Goal: Transaction & Acquisition: Obtain resource

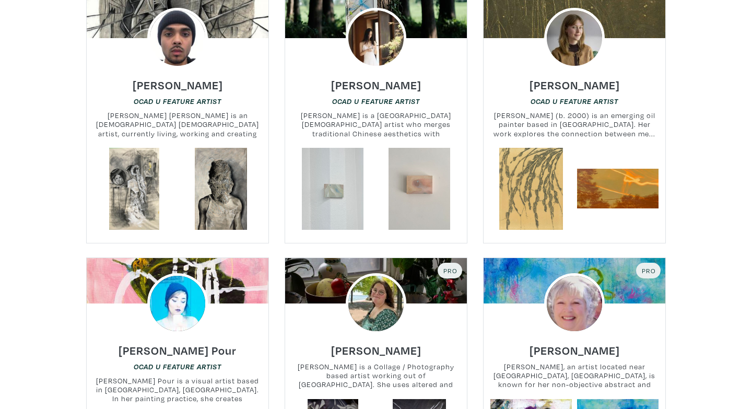
scroll to position [523, 0]
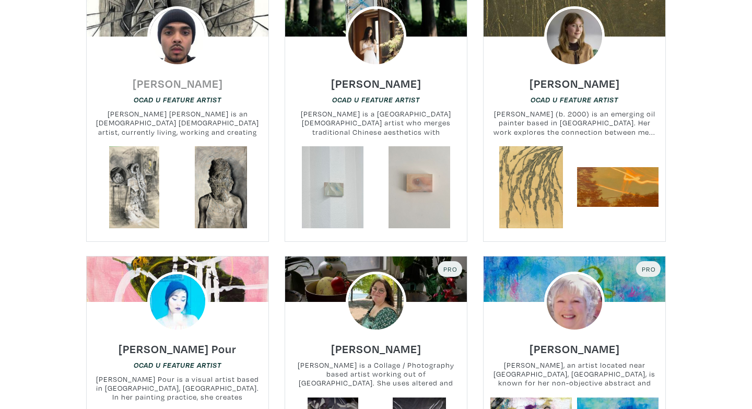
click at [182, 87] on h6 "[PERSON_NAME]" at bounding box center [178, 83] width 90 height 14
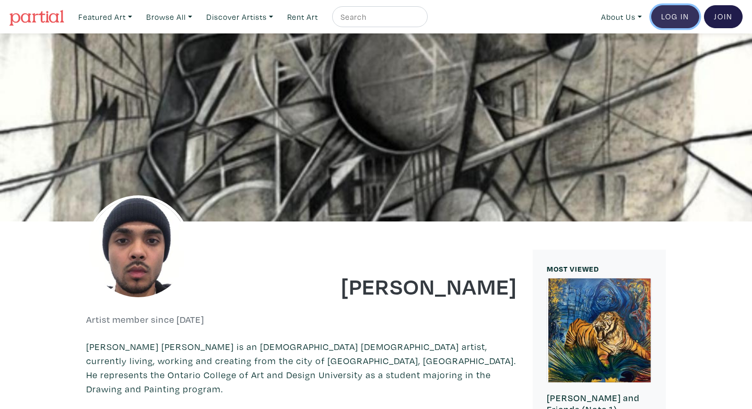
click at [673, 20] on link "Log In" at bounding box center [675, 16] width 48 height 23
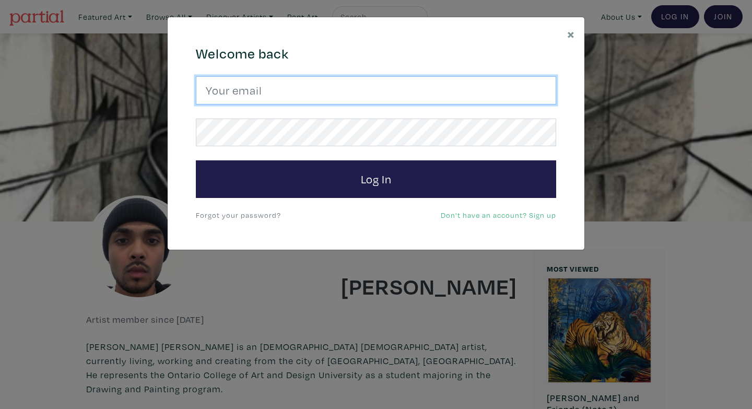
click at [312, 99] on input "email" at bounding box center [376, 90] width 360 height 28
type input "zshubat@gmail.com"
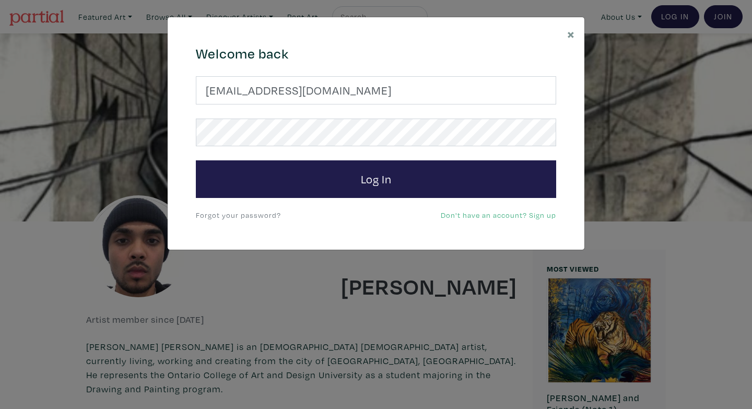
click at [309, 160] on form "zshubat@gmail.com Log In" at bounding box center [376, 137] width 360 height 122
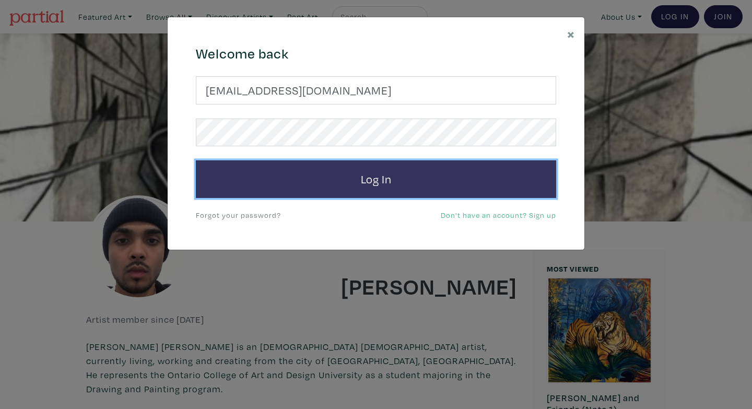
click at [309, 176] on button "Log In" at bounding box center [376, 179] width 360 height 38
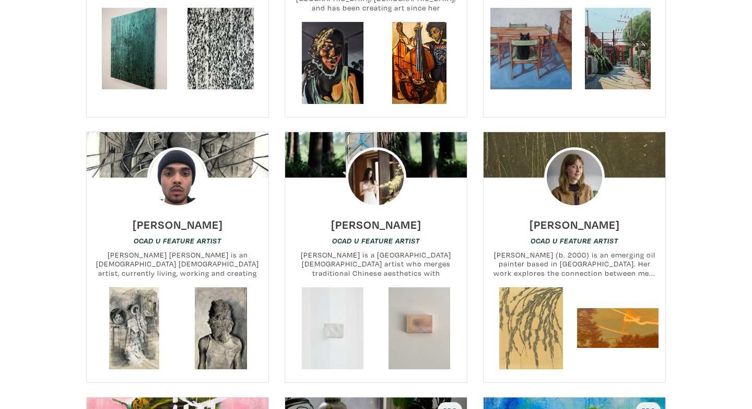
scroll to position [412, 0]
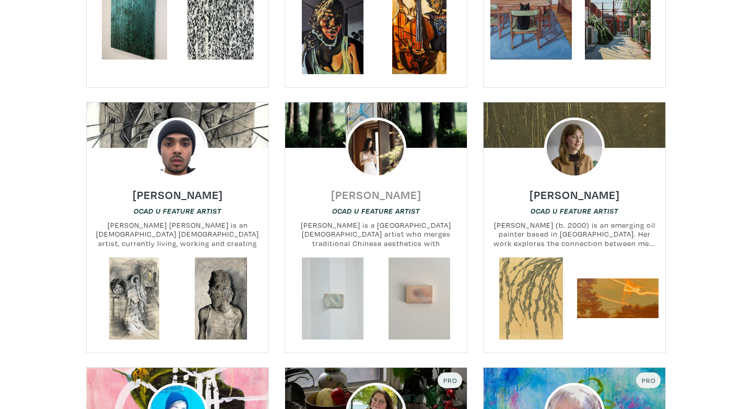
click at [381, 192] on h6 "Zhuyu Li" at bounding box center [376, 194] width 90 height 14
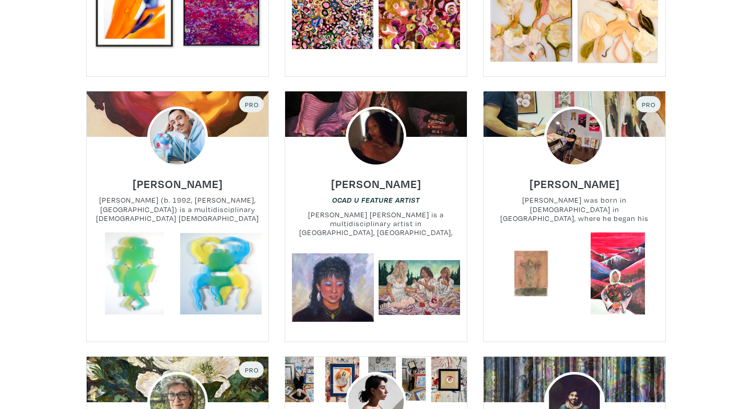
scroll to position [1219, 0]
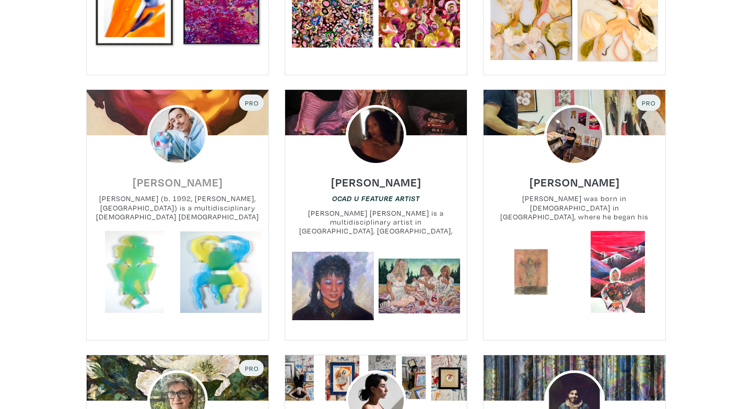
click at [162, 176] on h6 "Tyler Burey" at bounding box center [178, 182] width 90 height 14
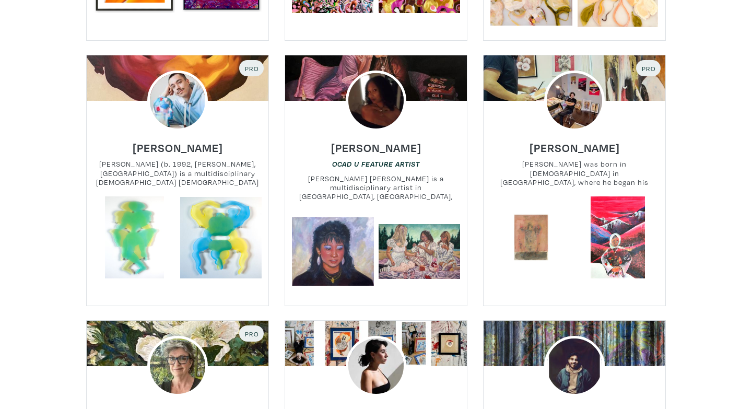
scroll to position [1256, 0]
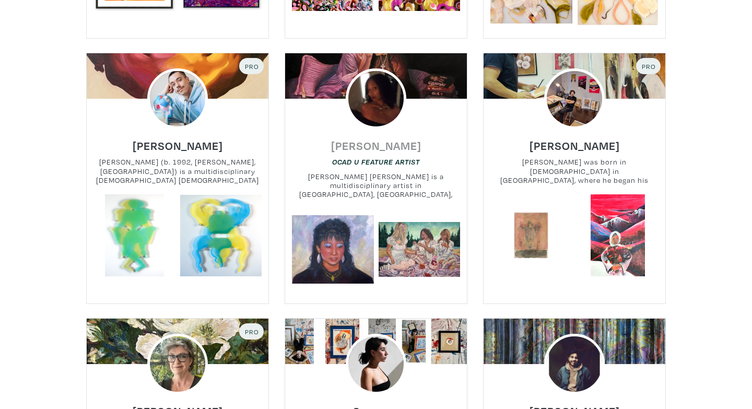
click at [381, 144] on h6 "[PERSON_NAME]" at bounding box center [376, 145] width 90 height 14
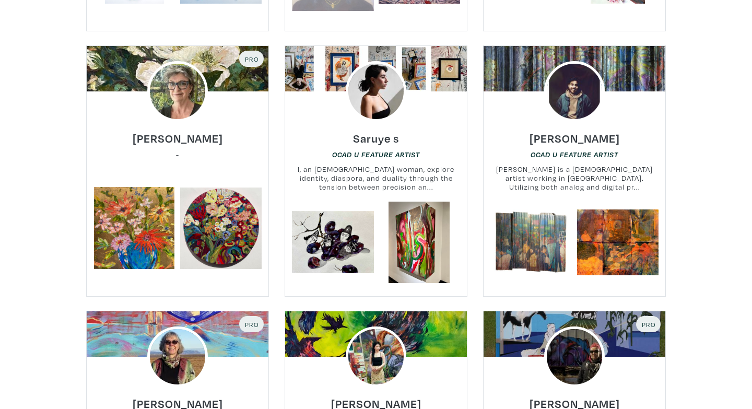
scroll to position [1530, 0]
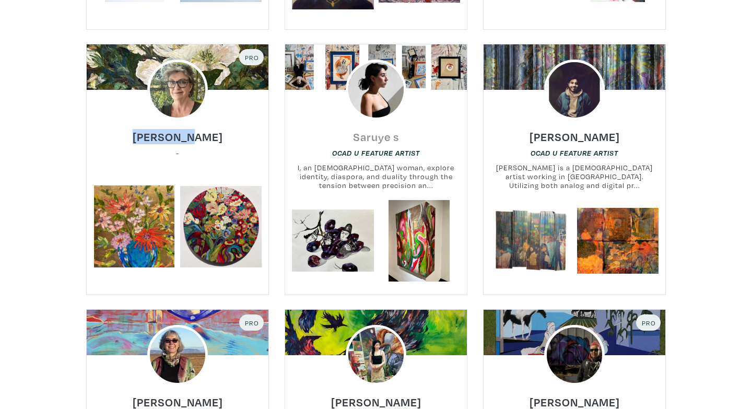
click at [370, 133] on h6 "Saruye s" at bounding box center [376, 136] width 46 height 14
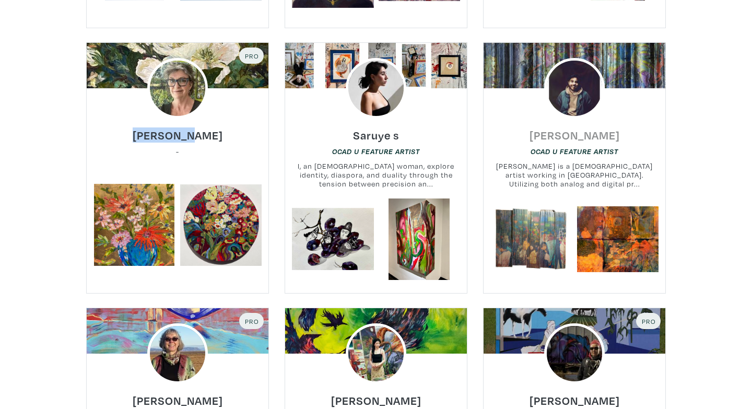
click at [550, 137] on h6 "Ernesto Cabral" at bounding box center [574, 135] width 90 height 14
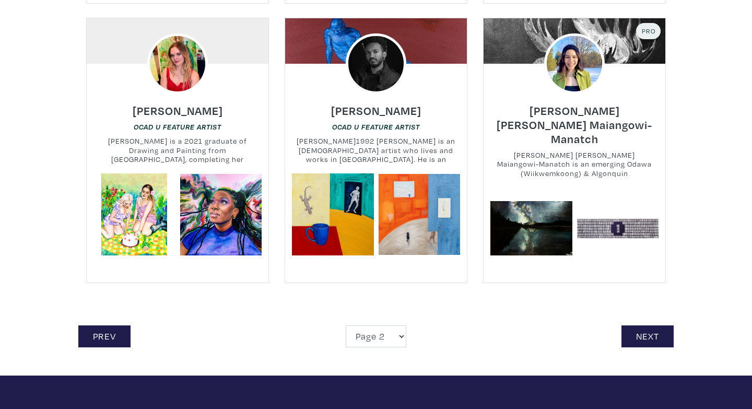
scroll to position [2356, 0]
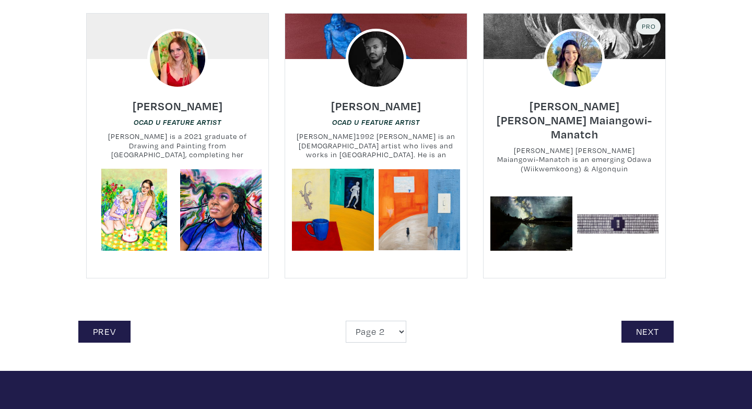
click at [650, 321] on link "Next" at bounding box center [647, 332] width 52 height 22
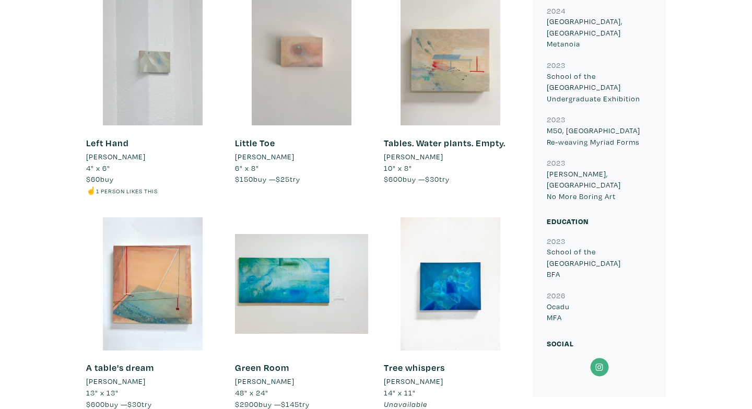
scroll to position [192, 0]
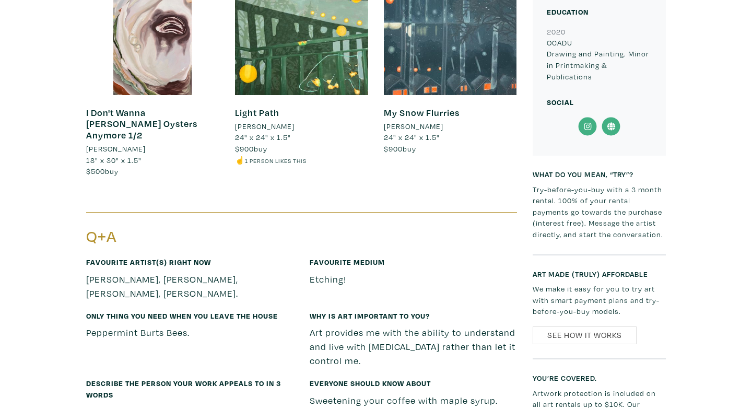
scroll to position [866, 0]
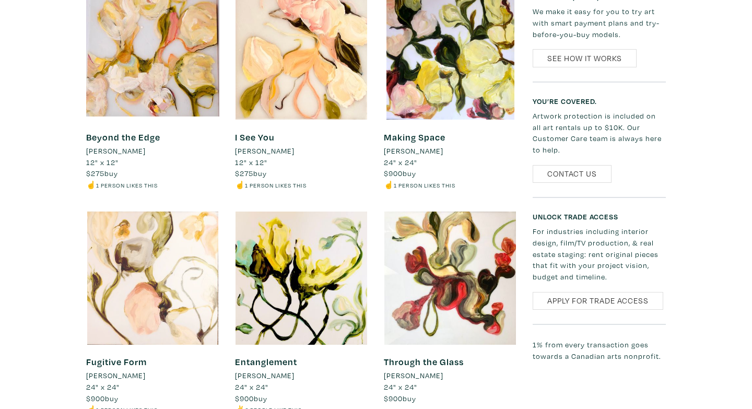
scroll to position [635, 0]
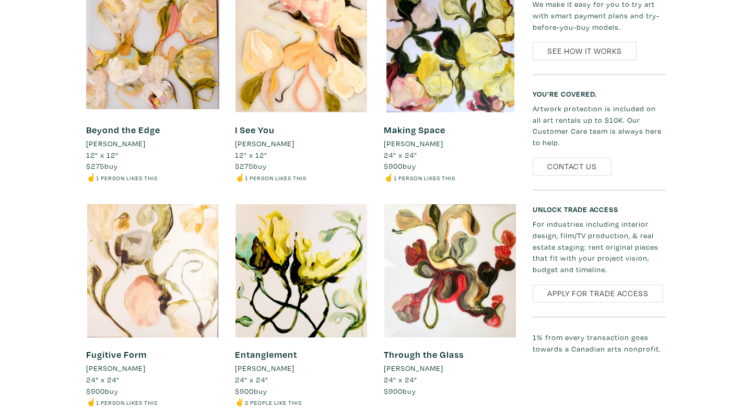
click at [195, 274] on div at bounding box center [152, 270] width 133 height 133
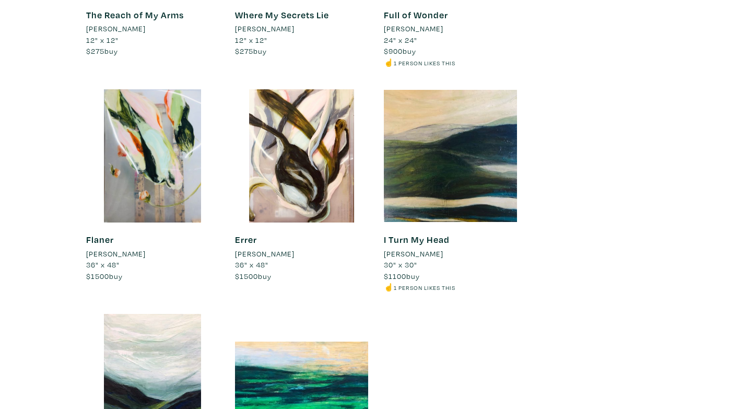
scroll to position [1200, 0]
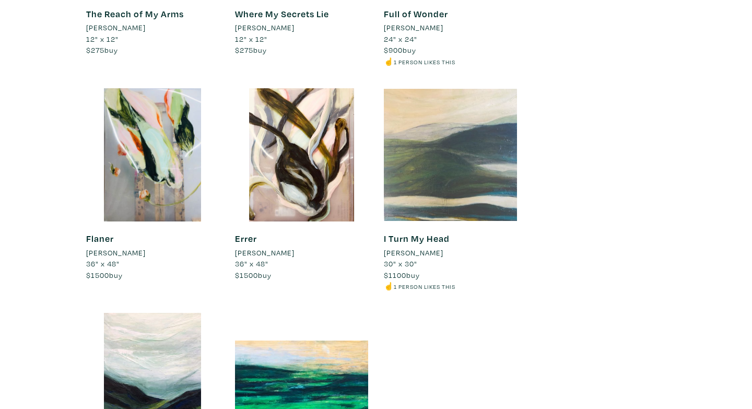
click at [440, 117] on div at bounding box center [450, 154] width 133 height 133
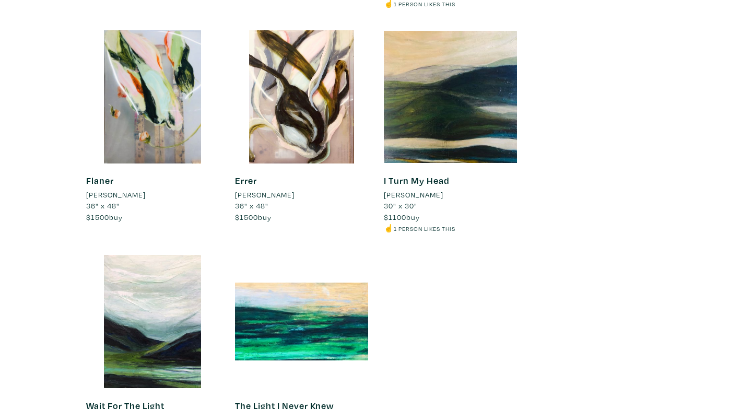
scroll to position [1199, 0]
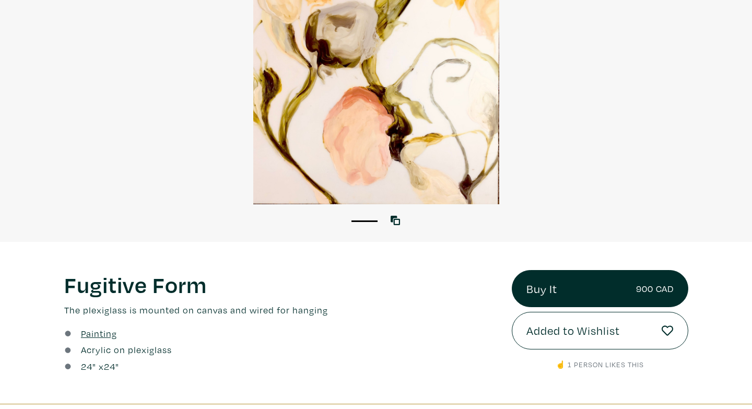
scroll to position [147, 0]
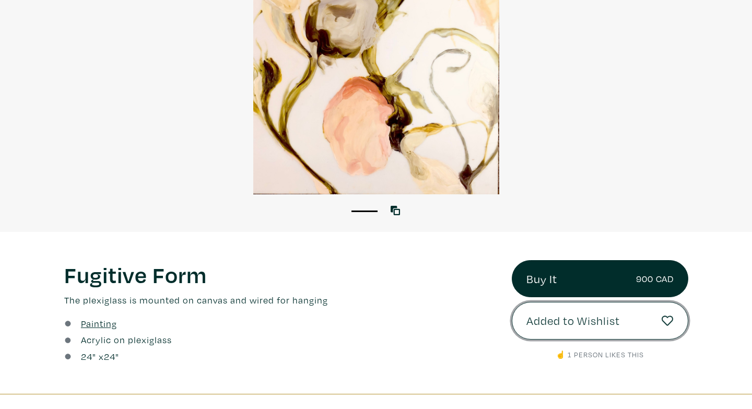
click at [664, 321] on icon at bounding box center [667, 321] width 12 height 12
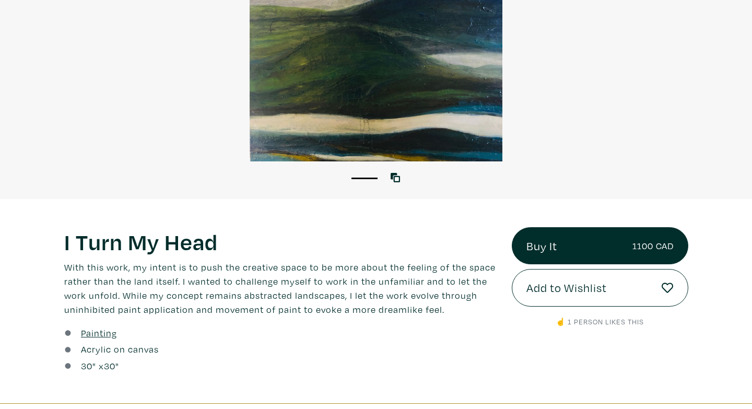
scroll to position [189, 0]
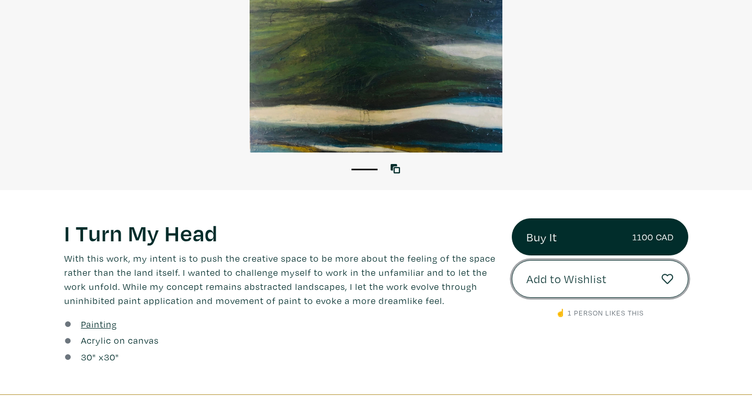
click at [567, 289] on button "Add to Wishlist" at bounding box center [600, 279] width 176 height 38
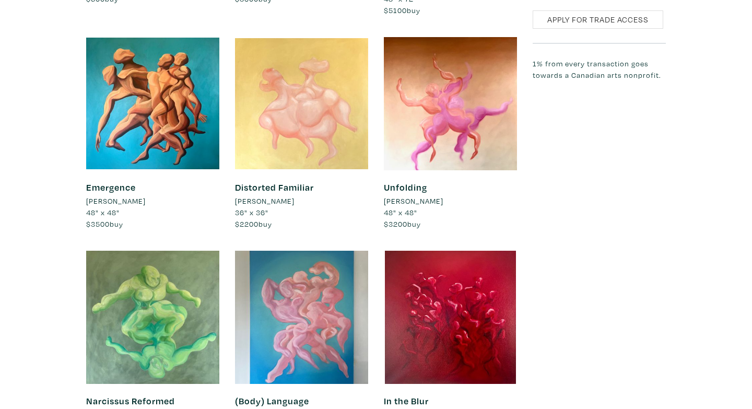
scroll to position [1282, 0]
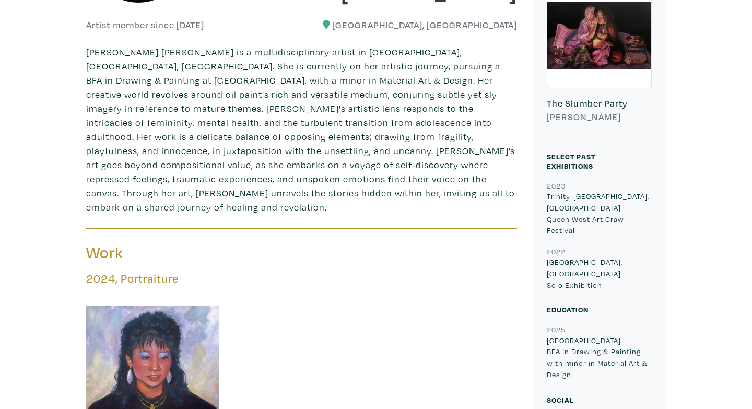
scroll to position [204, 0]
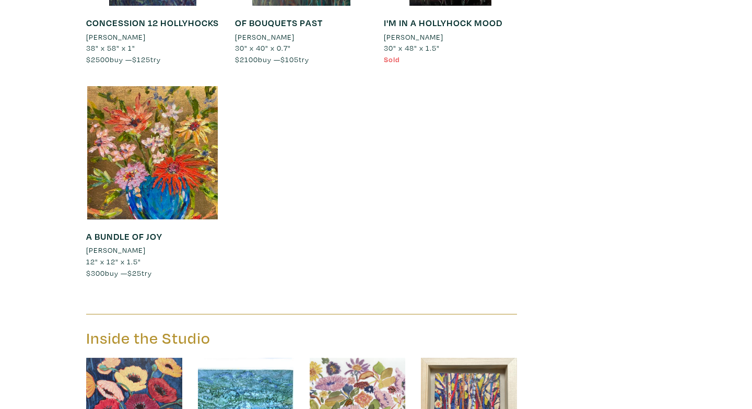
scroll to position [1246, 0]
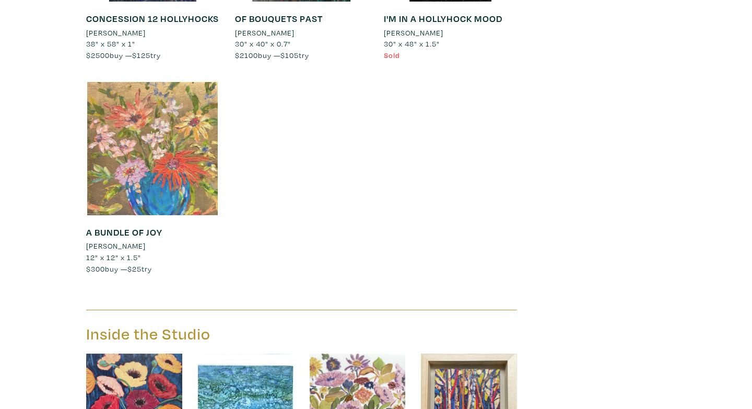
click at [169, 176] on div at bounding box center [152, 148] width 133 height 133
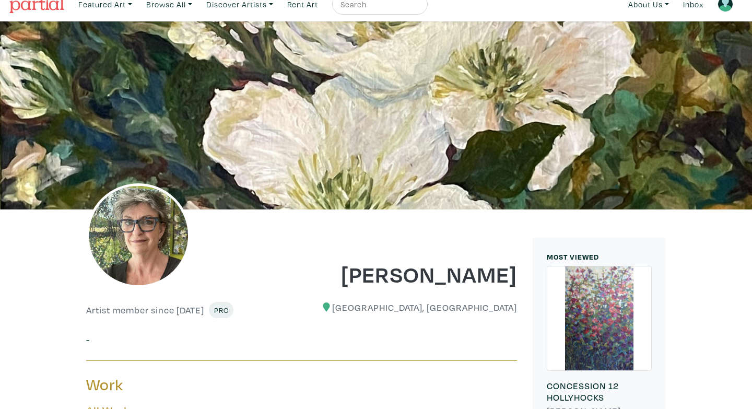
scroll to position [0, 0]
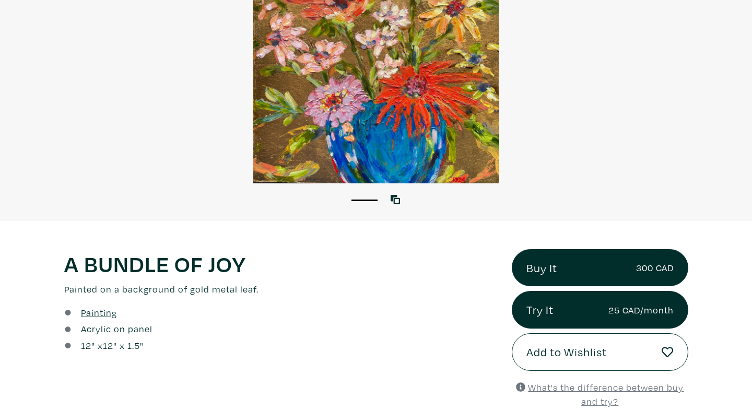
scroll to position [176, 0]
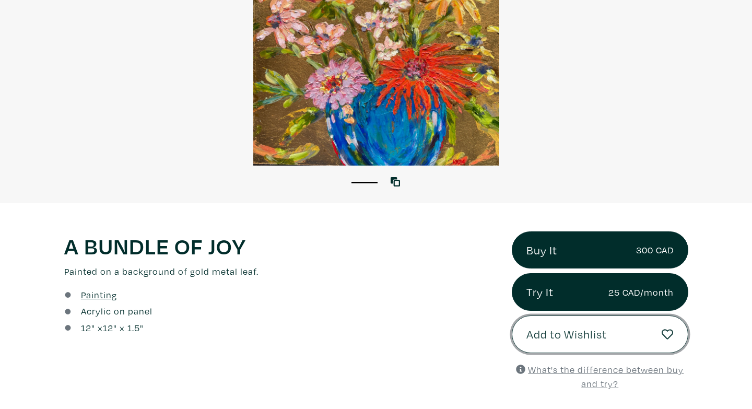
click at [534, 333] on span "Add to Wishlist" at bounding box center [566, 334] width 80 height 18
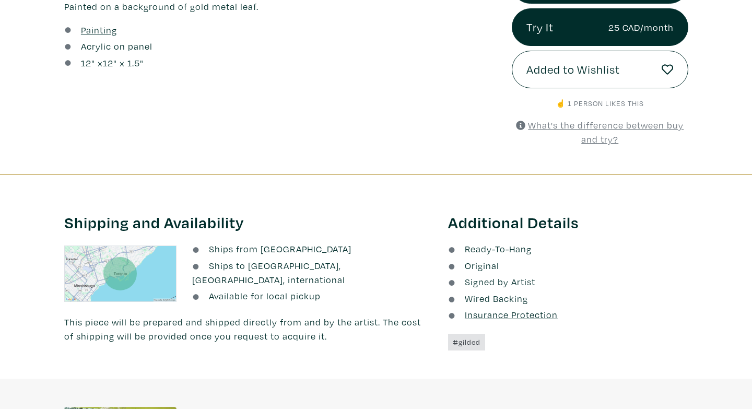
scroll to position [176, 0]
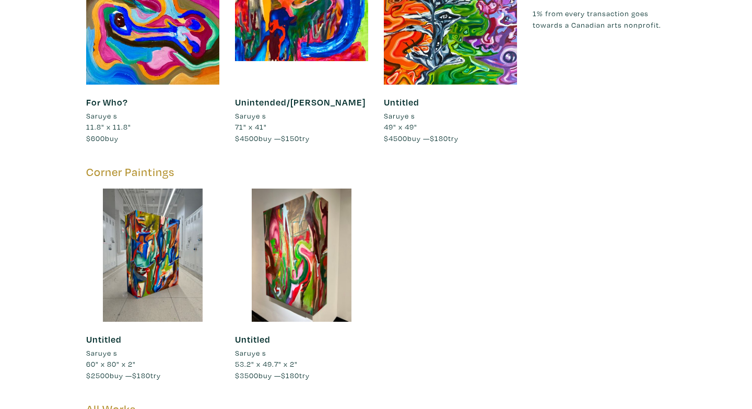
scroll to position [2159, 0]
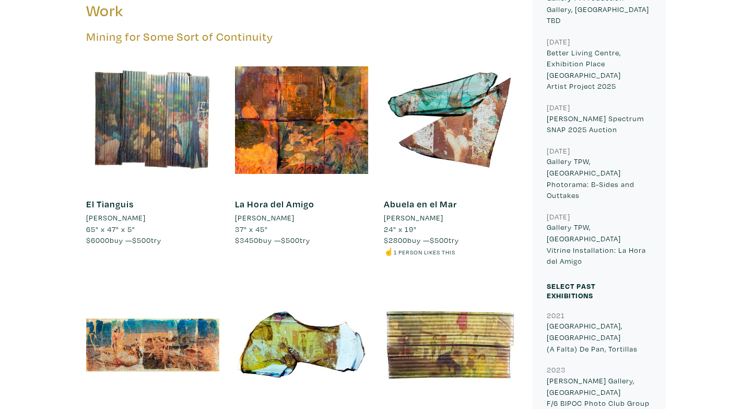
scroll to position [581, 0]
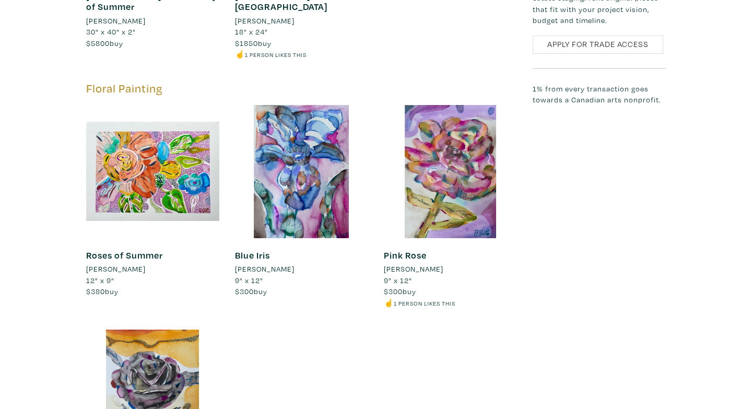
scroll to position [910, 0]
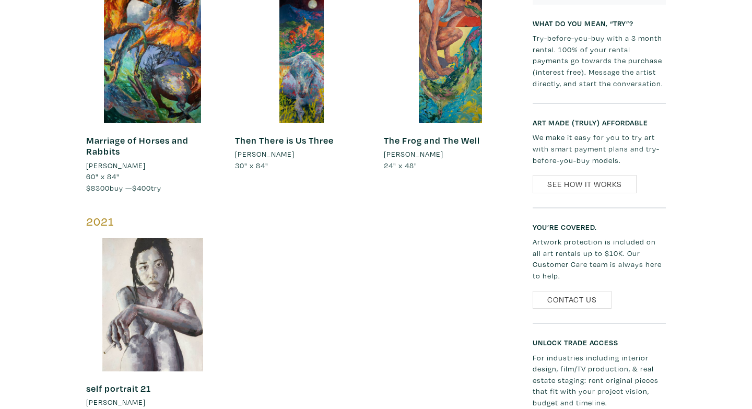
scroll to position [474, 0]
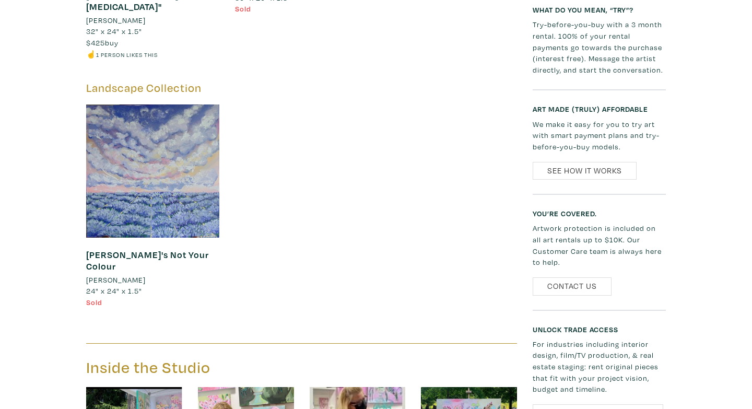
scroll to position [1501, 0]
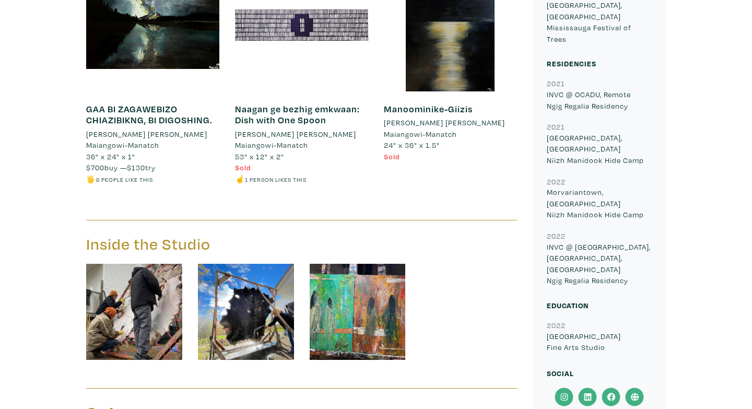
scroll to position [776, 0]
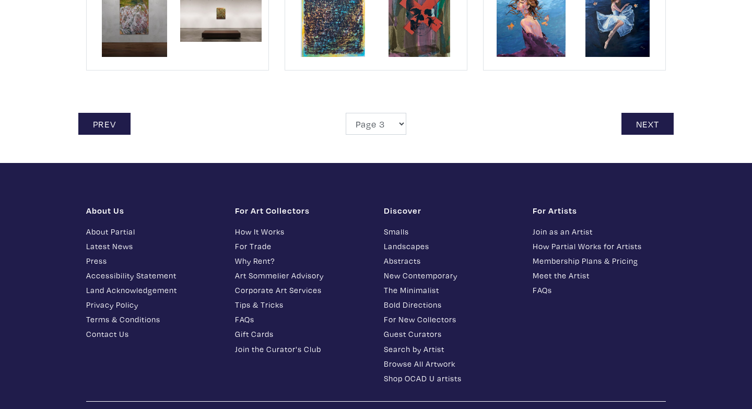
scroll to position [2545, 0]
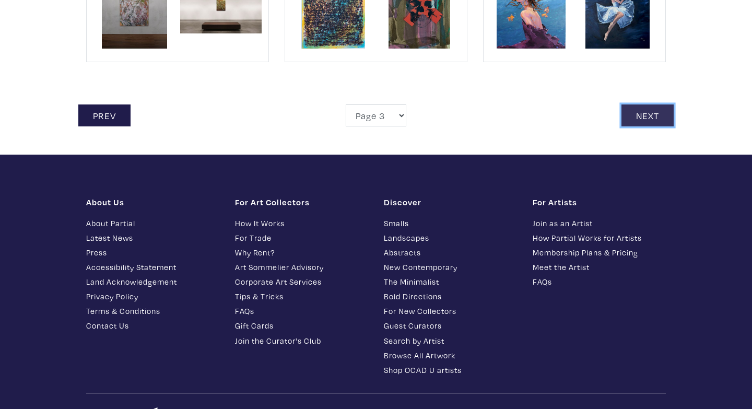
click at [638, 104] on link "Next" at bounding box center [647, 115] width 52 height 22
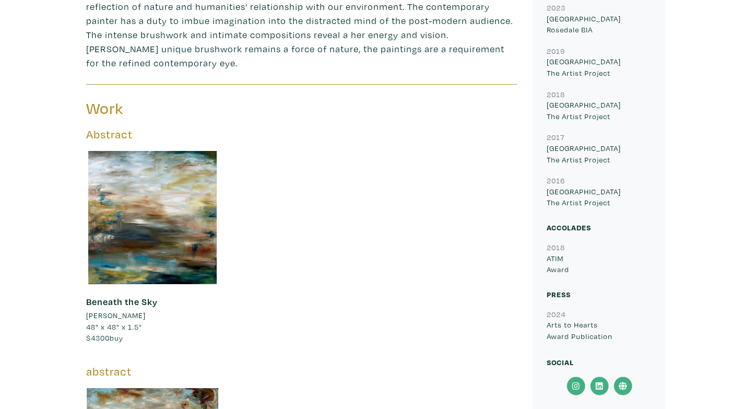
scroll to position [664, 0]
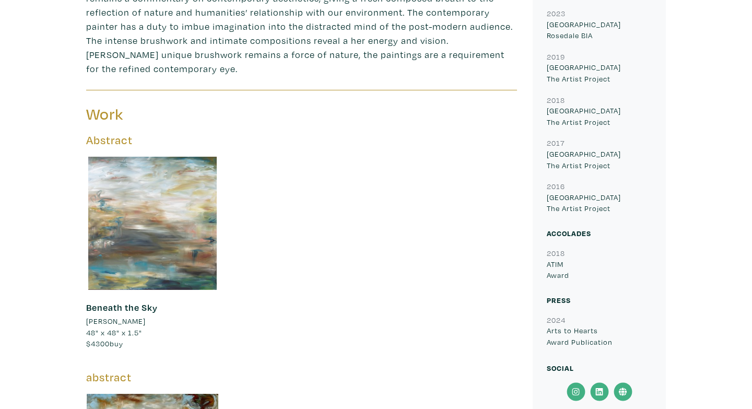
click at [169, 217] on div at bounding box center [152, 223] width 133 height 133
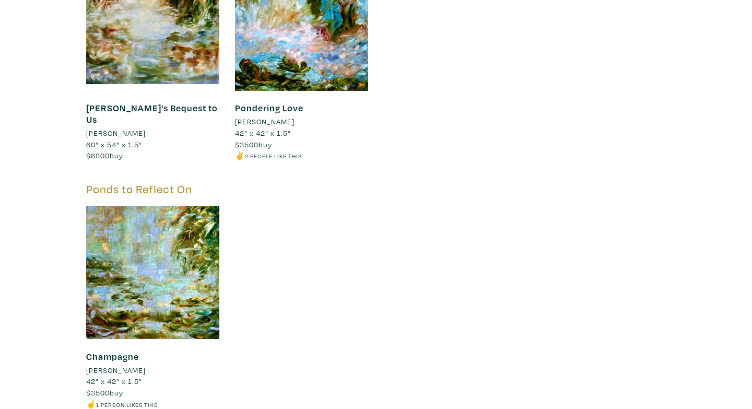
scroll to position [1588, 0]
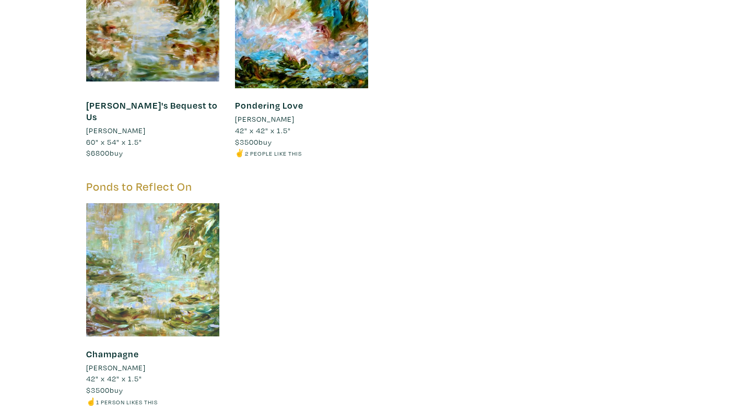
click at [185, 283] on div at bounding box center [152, 269] width 133 height 133
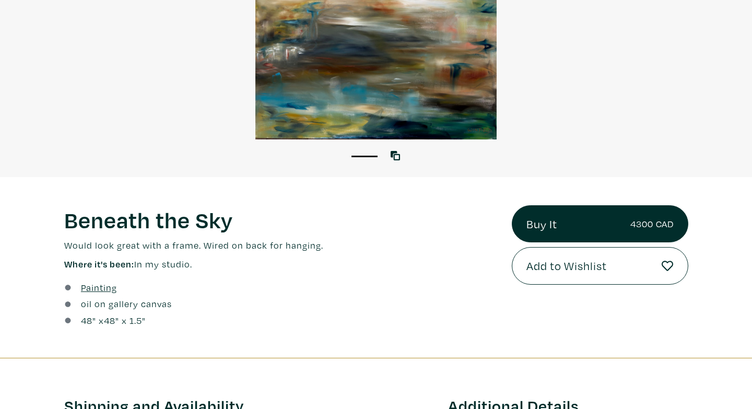
scroll to position [228, 0]
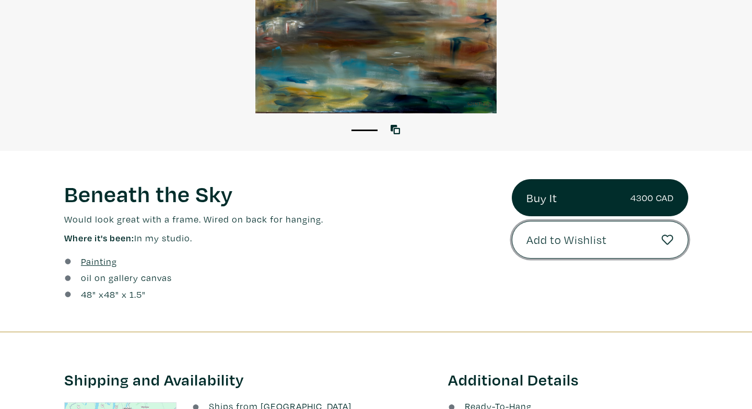
click at [597, 248] on button "Add to Wishlist" at bounding box center [600, 240] width 176 height 38
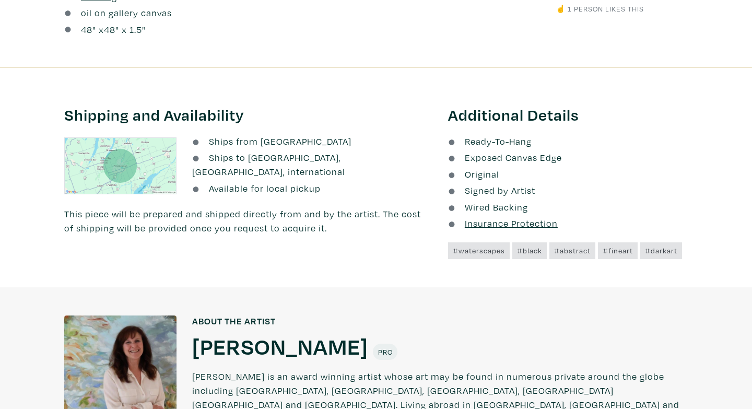
scroll to position [493, 0]
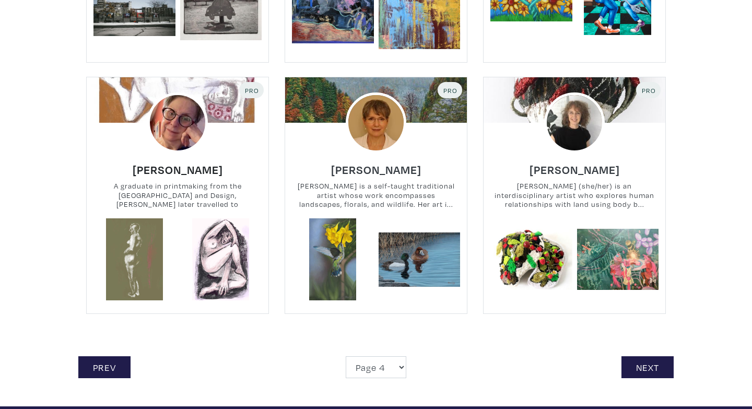
scroll to position [2277, 0]
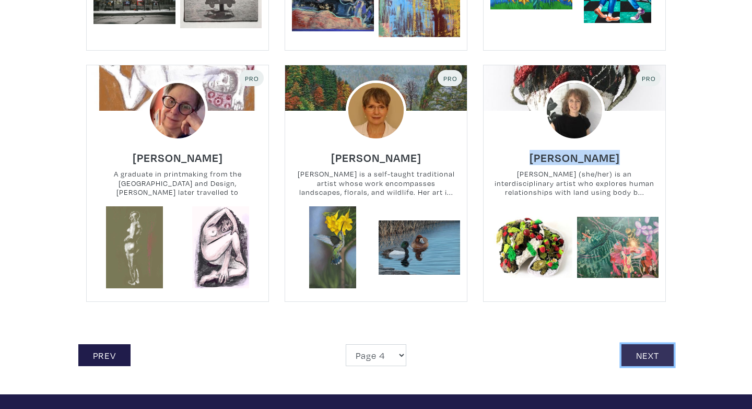
click at [655, 359] on link "Next" at bounding box center [647, 355] width 52 height 22
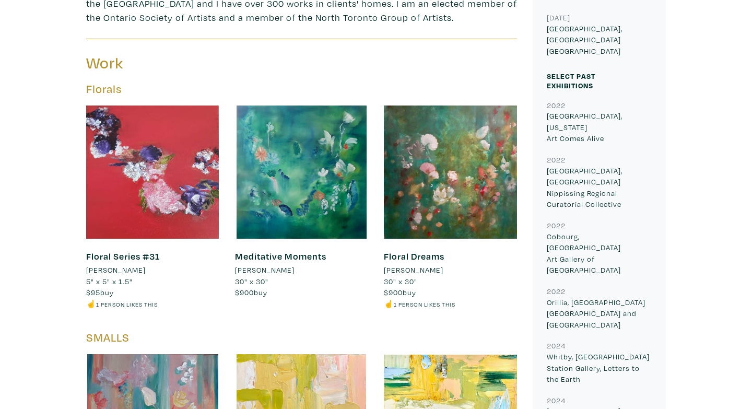
scroll to position [518, 0]
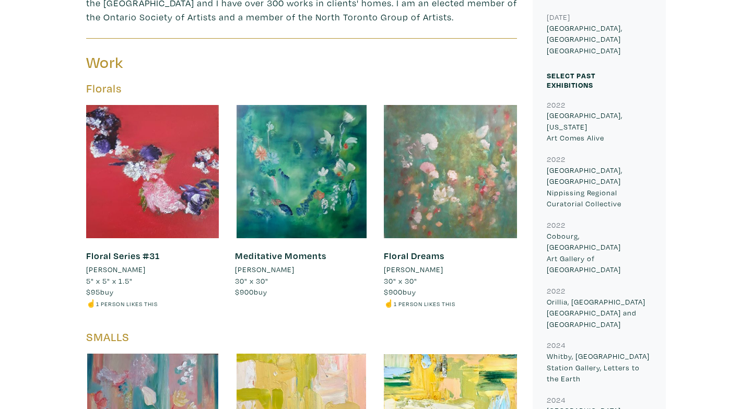
click at [451, 211] on div at bounding box center [450, 171] width 133 height 133
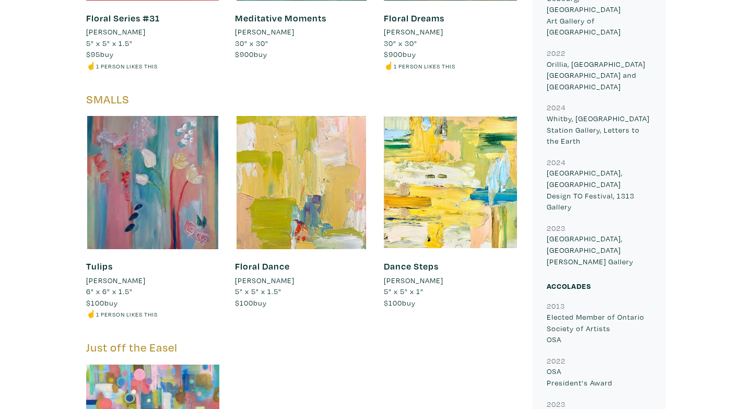
scroll to position [727, 0]
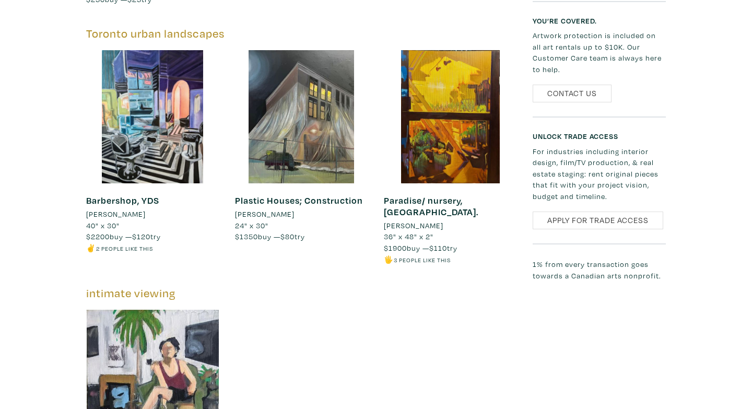
scroll to position [1218, 0]
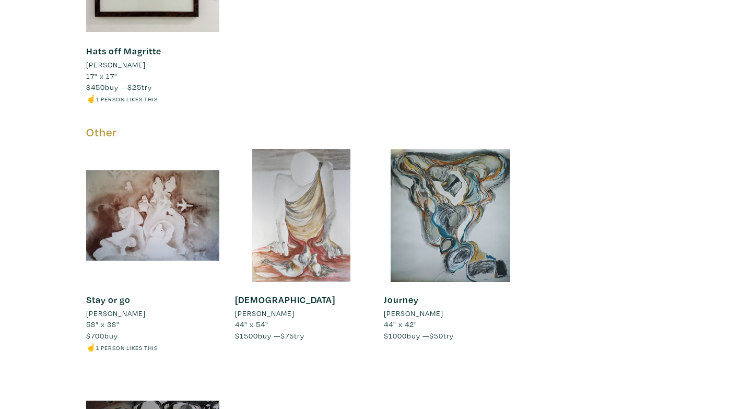
scroll to position [1733, 0]
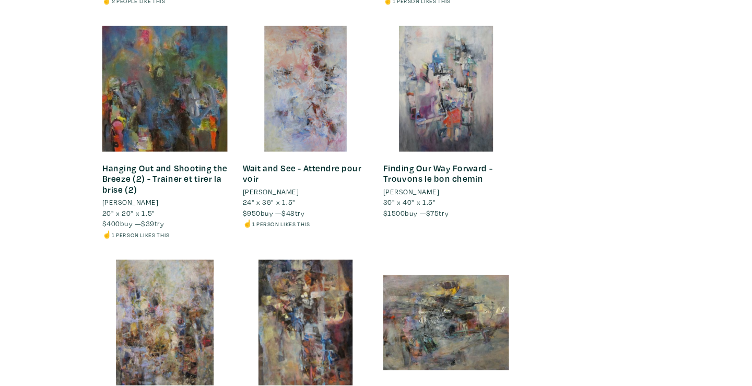
scroll to position [758, 0]
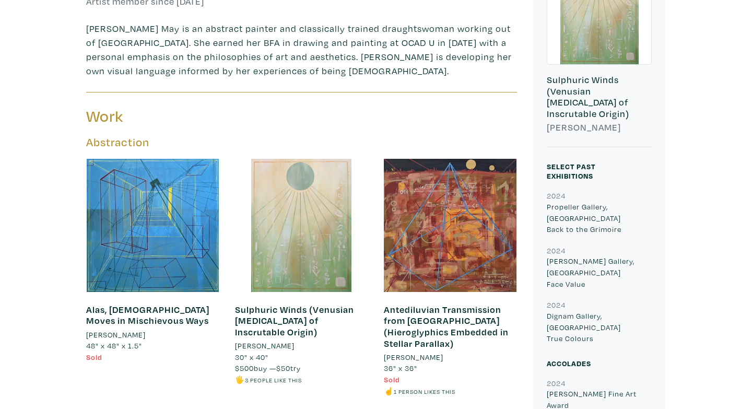
scroll to position [279, 0]
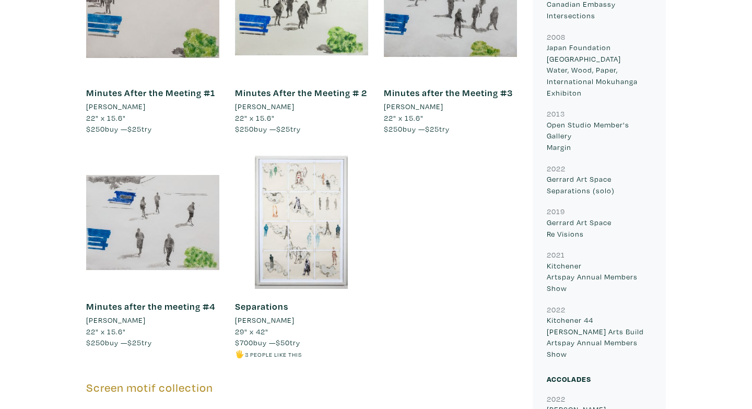
scroll to position [963, 0]
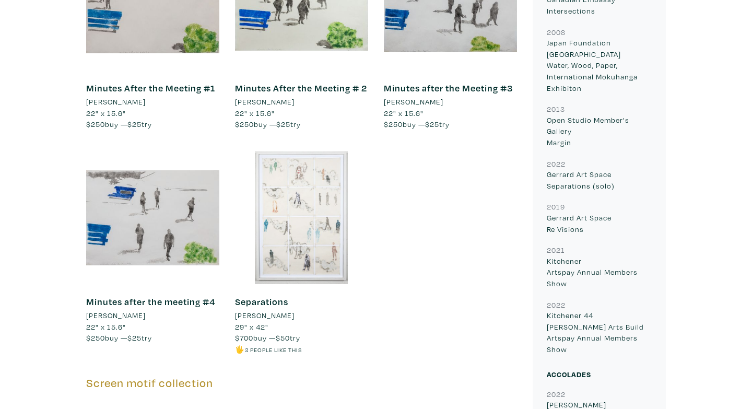
click at [306, 229] on div at bounding box center [301, 217] width 133 height 133
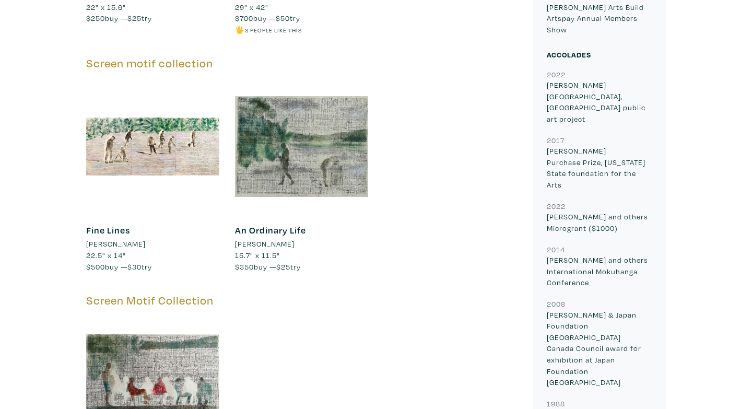
scroll to position [1284, 0]
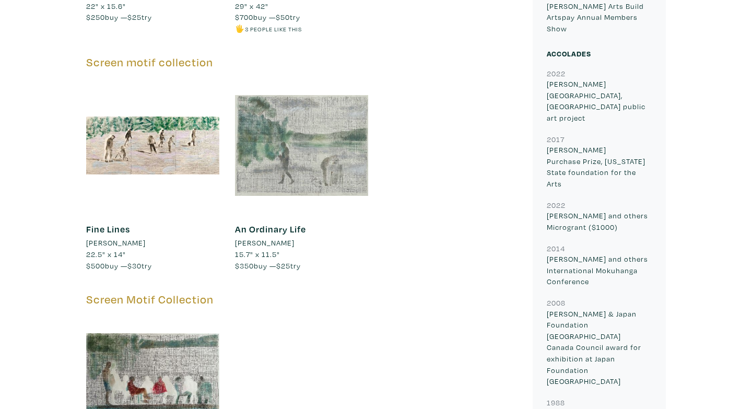
click at [278, 153] on div at bounding box center [301, 145] width 133 height 133
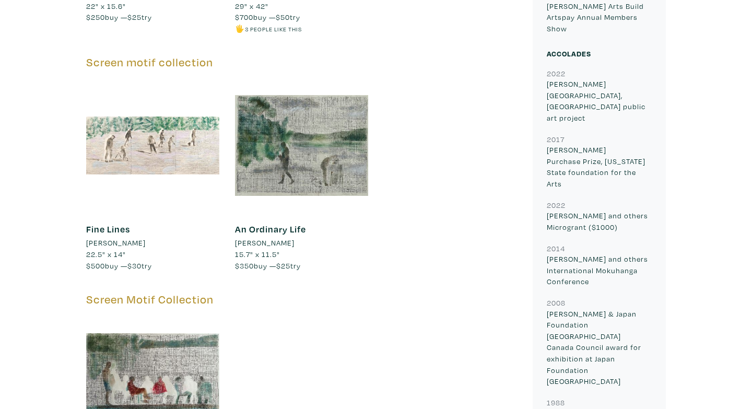
click at [184, 141] on div at bounding box center [152, 145] width 133 height 133
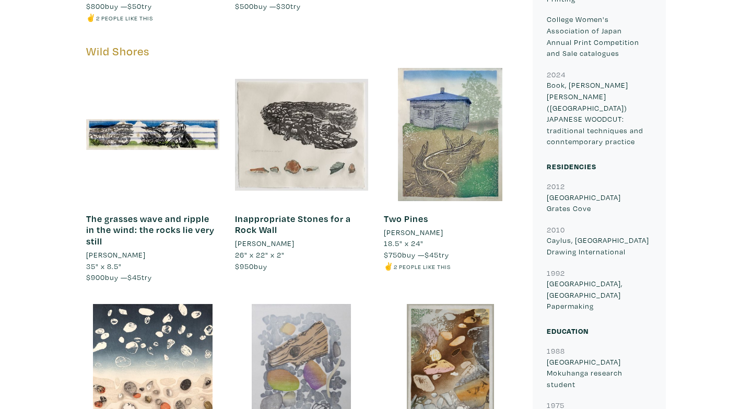
scroll to position [2010, 0]
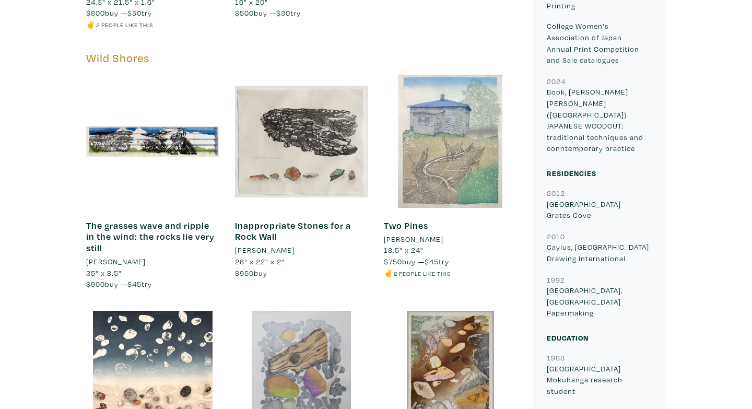
click at [438, 174] on div at bounding box center [450, 141] width 133 height 133
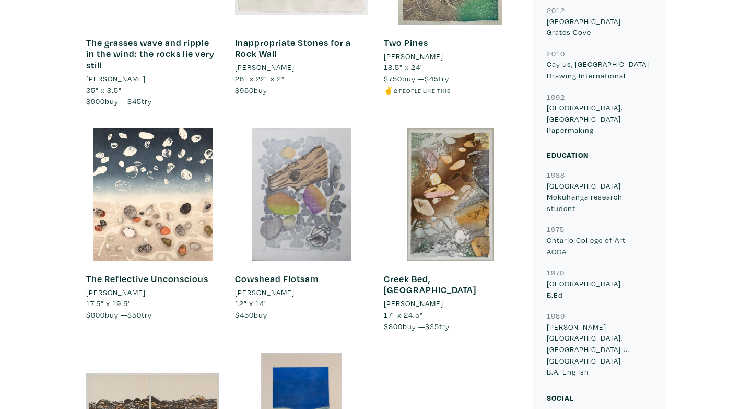
scroll to position [2079, 0]
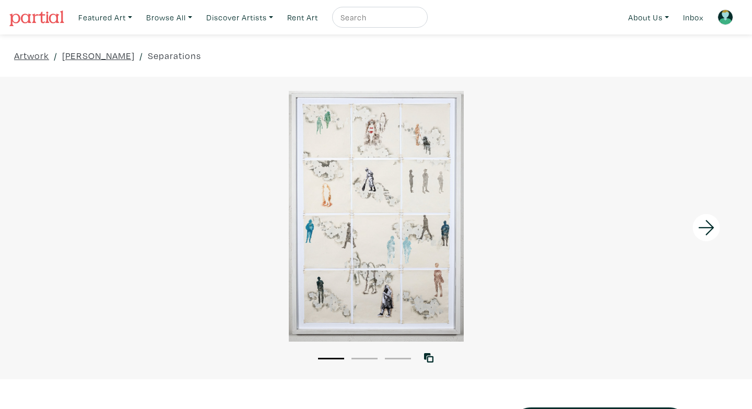
click at [705, 231] on icon at bounding box center [706, 228] width 35 height 28
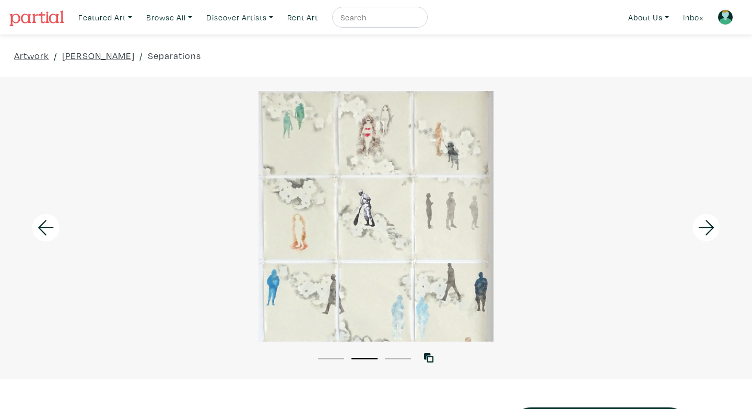
click at [705, 231] on icon at bounding box center [706, 228] width 35 height 28
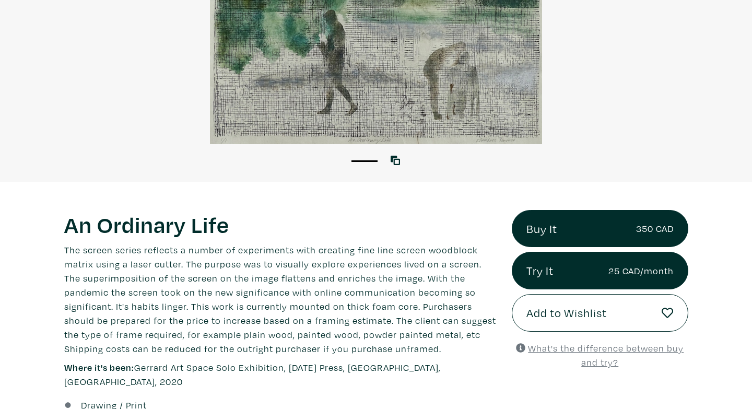
scroll to position [233, 0]
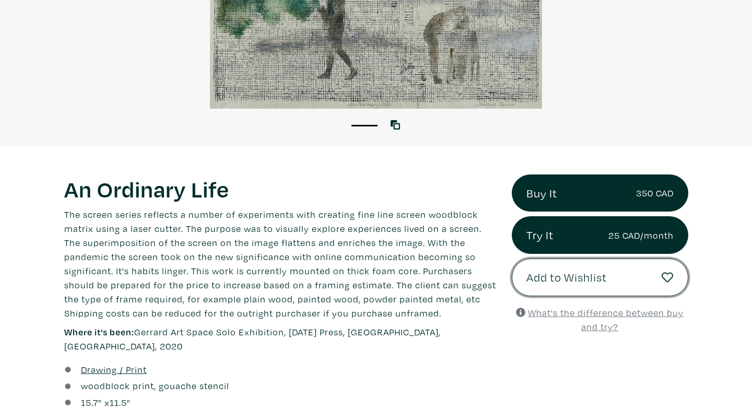
click at [543, 287] on button "Add to Wishlist" at bounding box center [600, 277] width 176 height 38
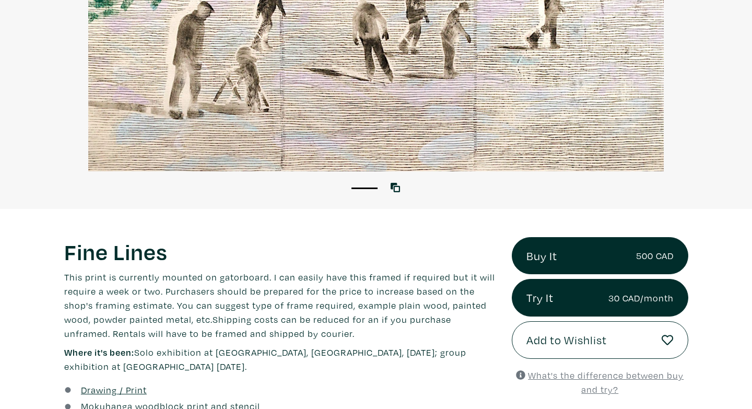
scroll to position [221, 0]
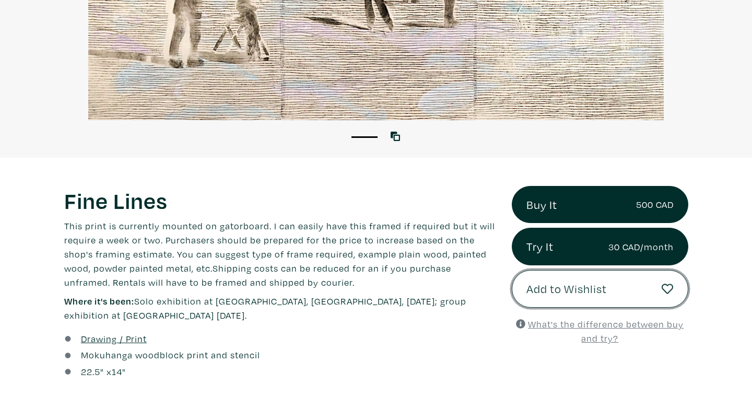
click at [591, 290] on span "Add to Wishlist" at bounding box center [566, 289] width 80 height 18
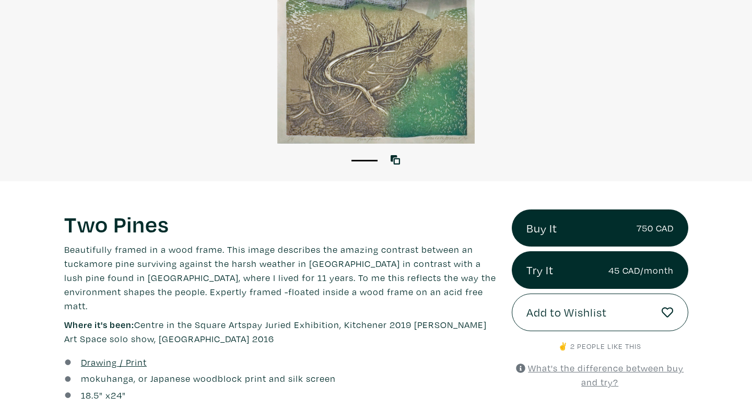
scroll to position [203, 0]
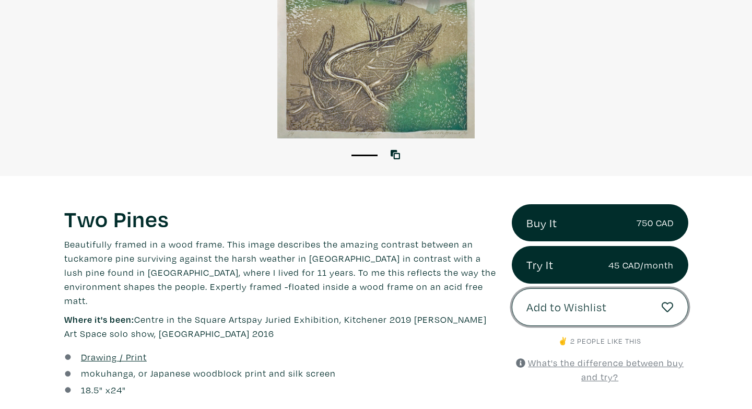
click at [557, 316] on button "Add to Wishlist" at bounding box center [600, 307] width 176 height 38
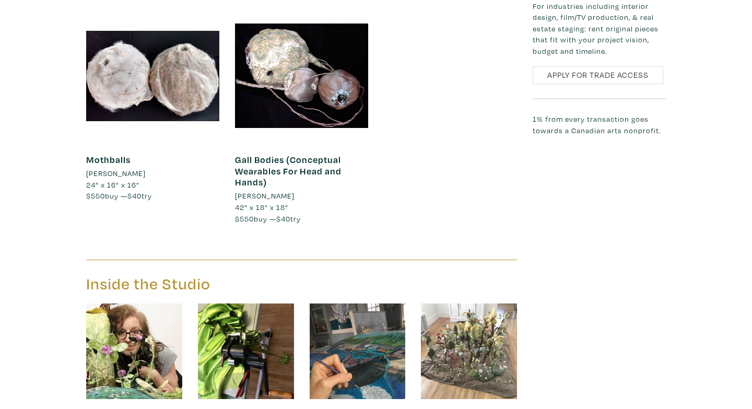
scroll to position [2555, 0]
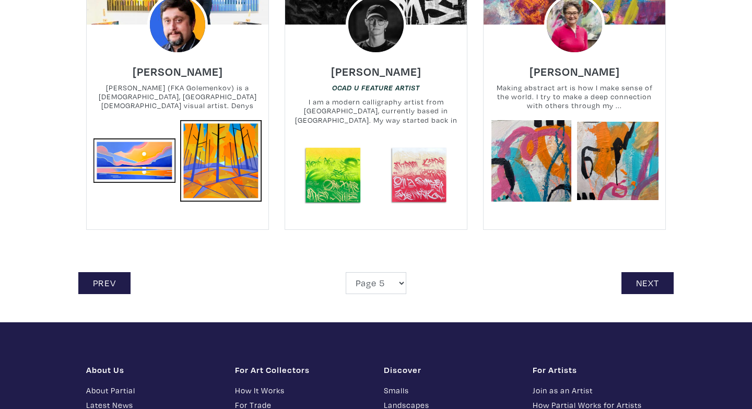
scroll to position [2413, 0]
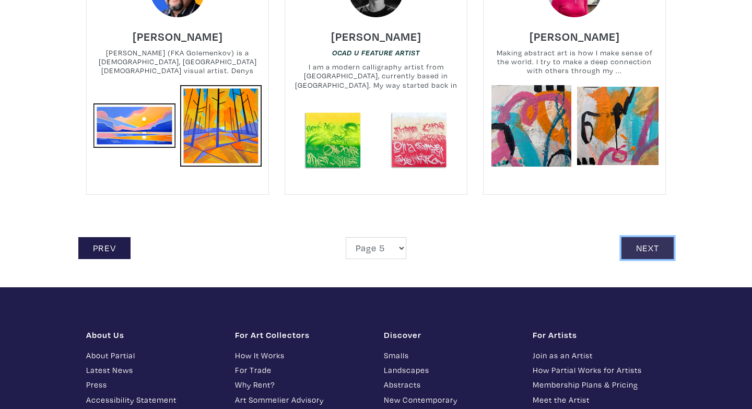
click at [660, 250] on link "Next" at bounding box center [647, 248] width 52 height 22
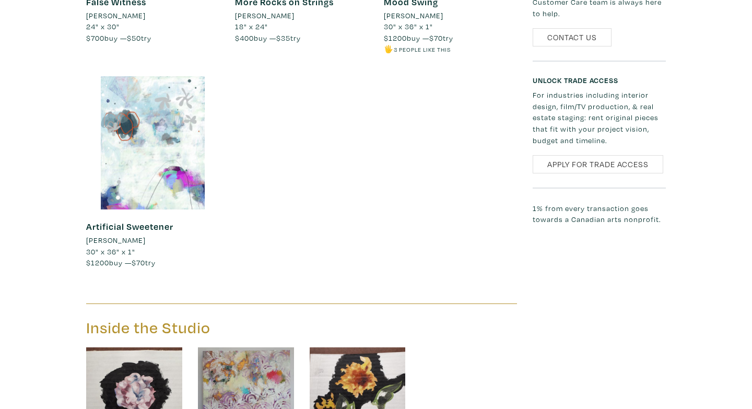
scroll to position [1586, 0]
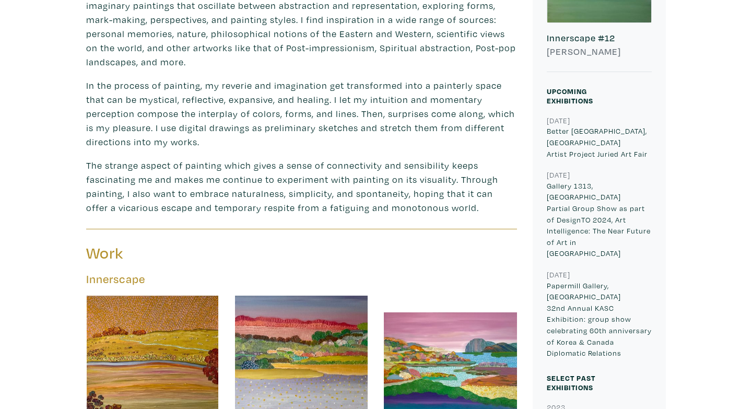
scroll to position [495, 0]
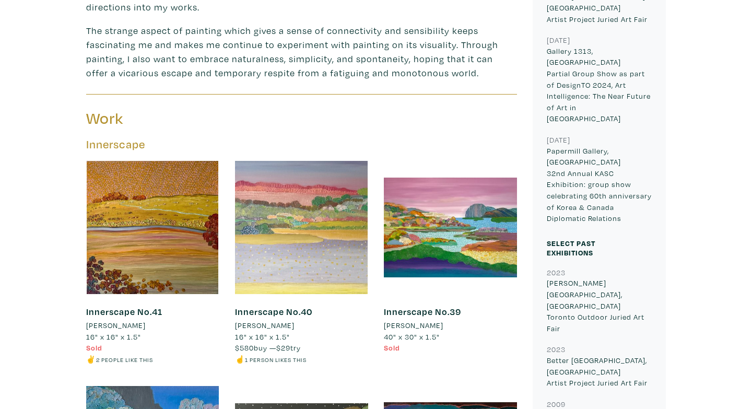
click at [316, 259] on div at bounding box center [301, 227] width 133 height 133
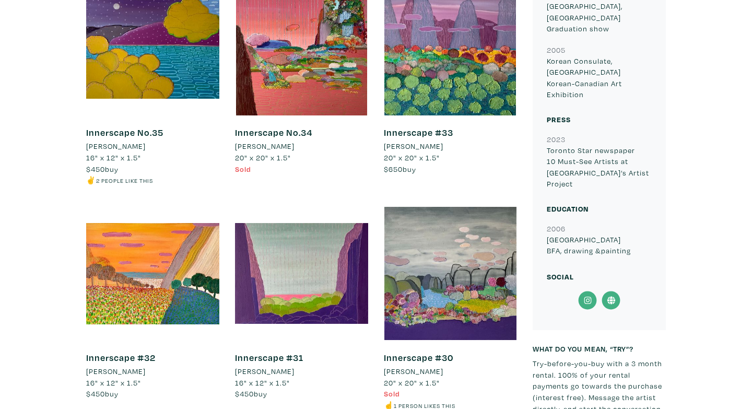
scroll to position [1111, 0]
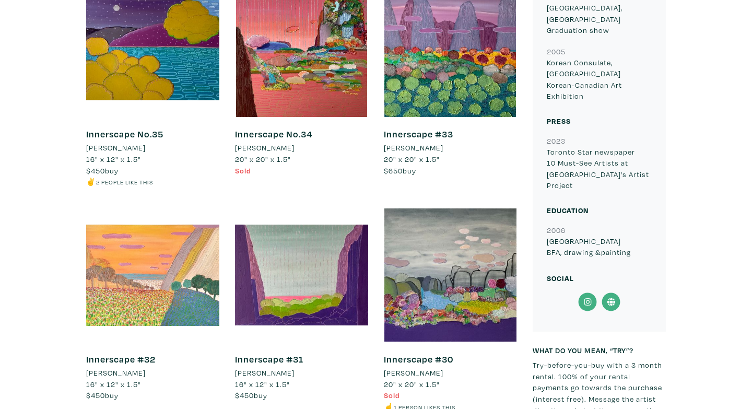
click at [183, 250] on div at bounding box center [152, 274] width 133 height 133
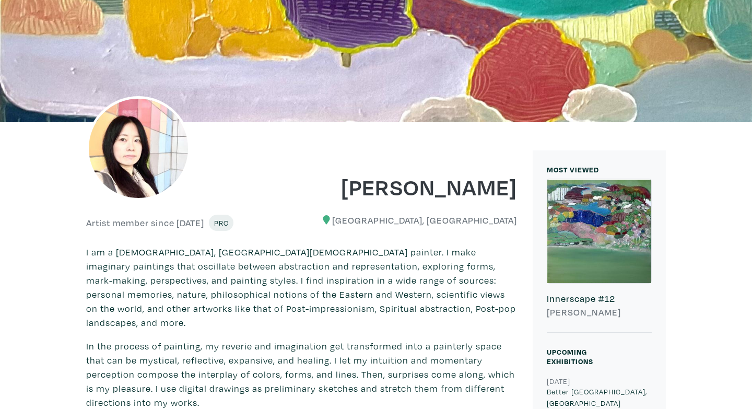
scroll to position [0, 0]
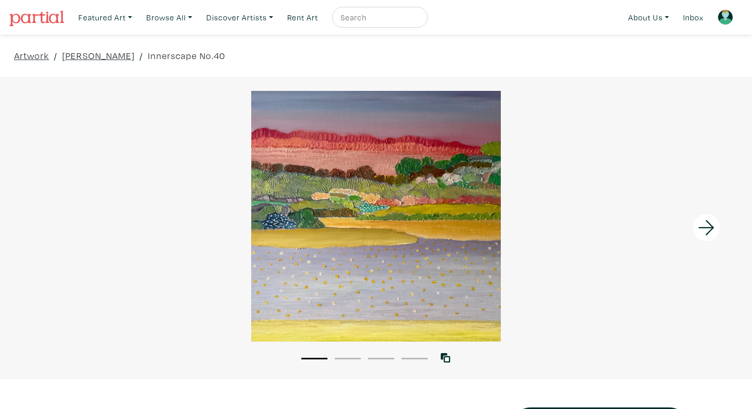
click at [702, 230] on icon at bounding box center [706, 228] width 35 height 28
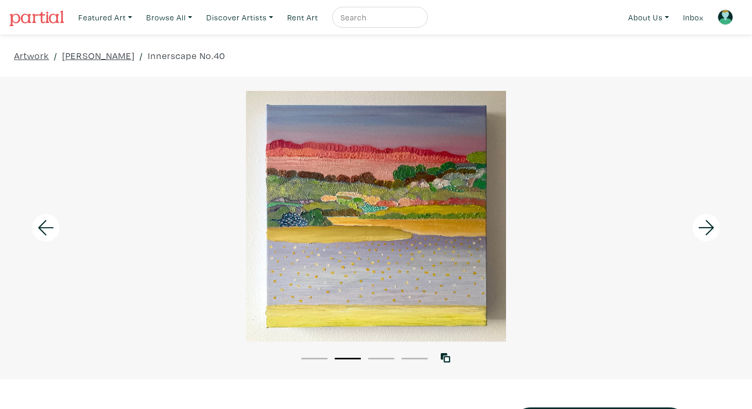
click at [702, 230] on icon at bounding box center [706, 228] width 35 height 28
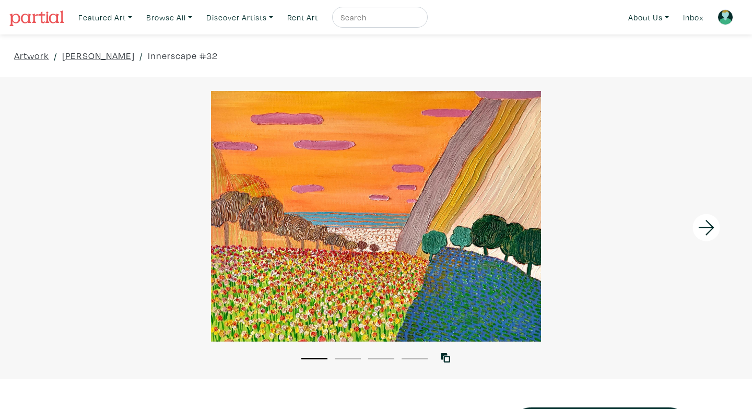
click at [705, 225] on icon at bounding box center [706, 228] width 35 height 28
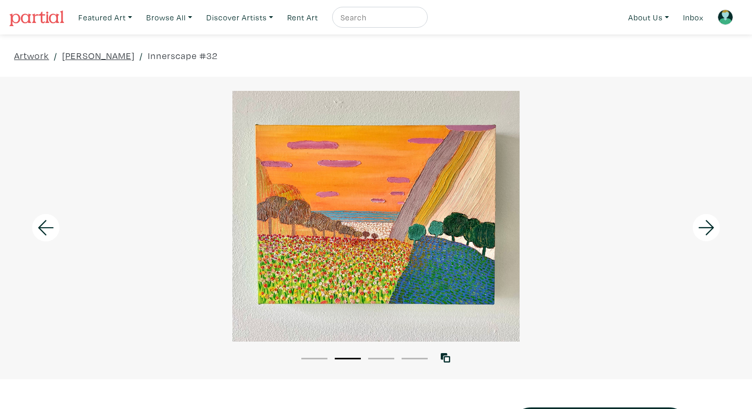
click at [705, 226] on icon at bounding box center [706, 228] width 35 height 28
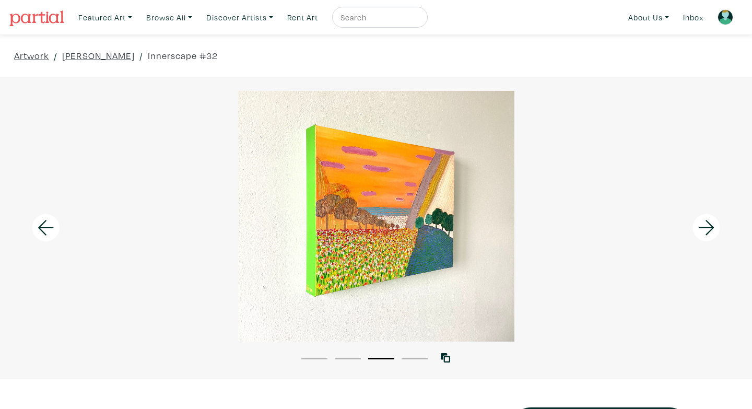
click at [705, 226] on icon at bounding box center [706, 228] width 35 height 28
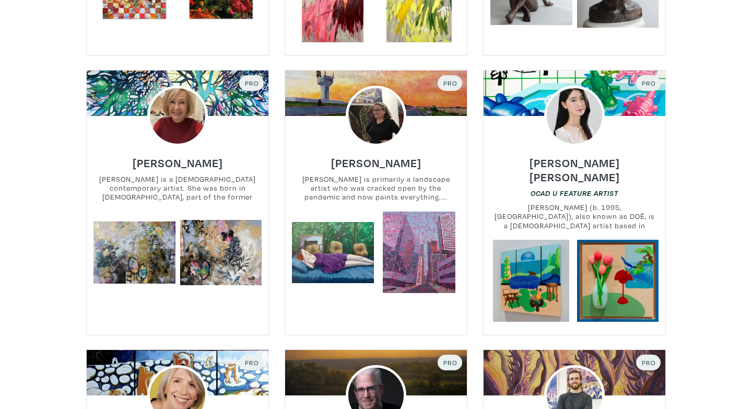
scroll to position [1526, 0]
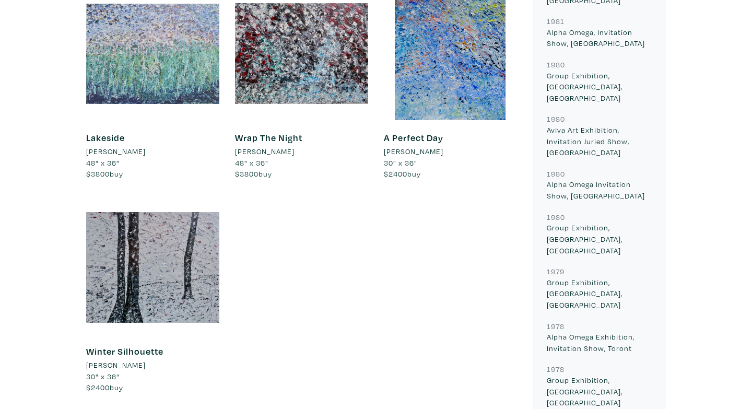
scroll to position [788, 0]
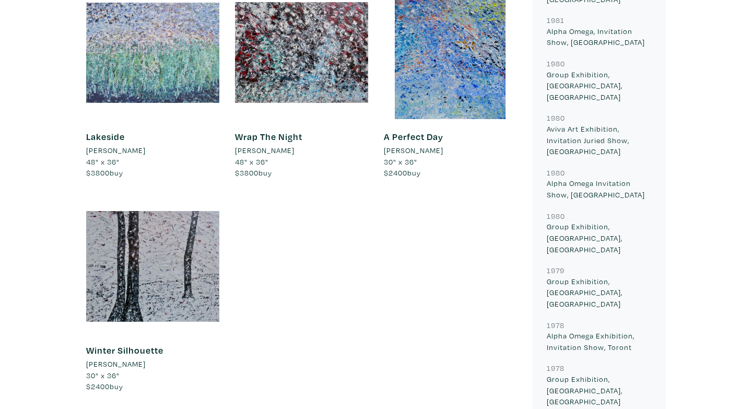
click at [136, 88] on div at bounding box center [152, 52] width 133 height 133
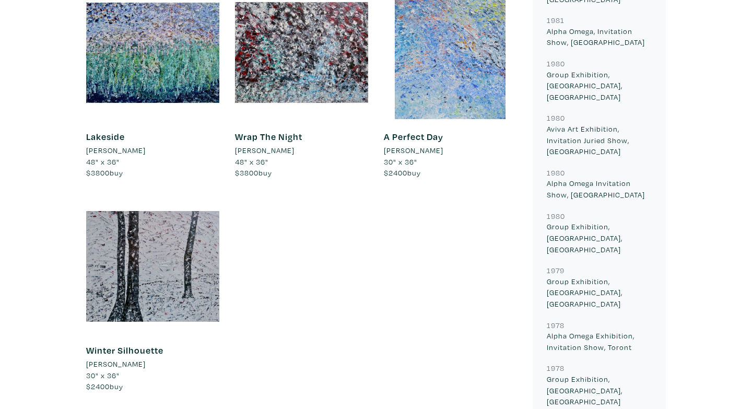
click at [465, 68] on div at bounding box center [450, 52] width 133 height 133
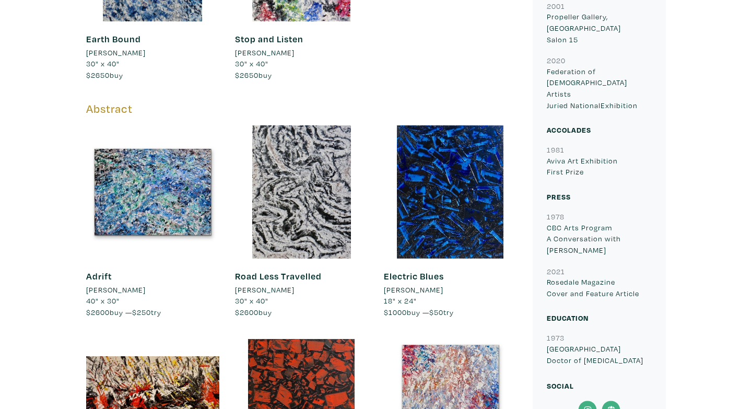
scroll to position [1345, 0]
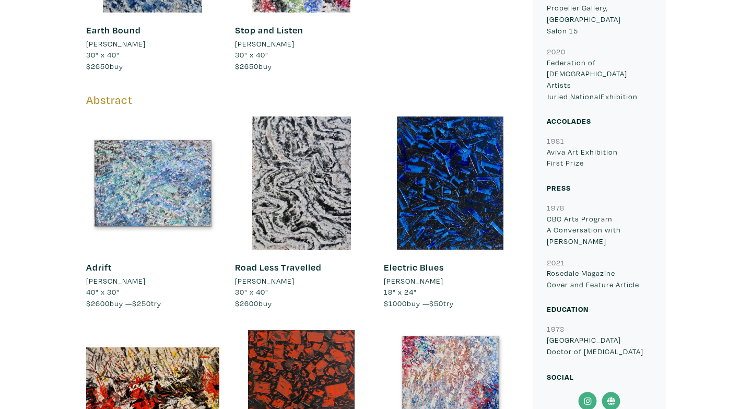
click at [177, 186] on div at bounding box center [152, 182] width 133 height 133
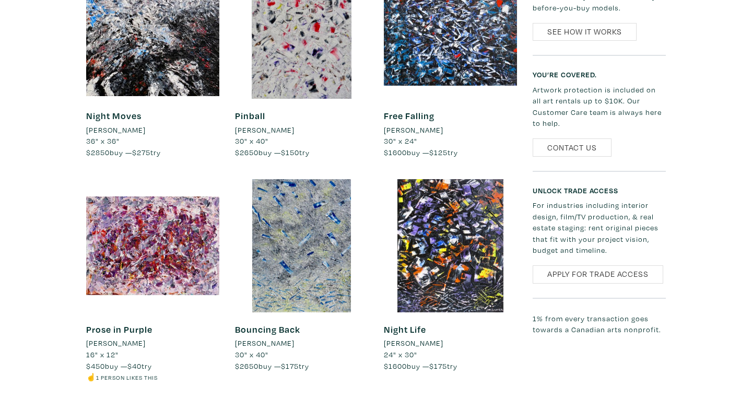
scroll to position [1926, 0]
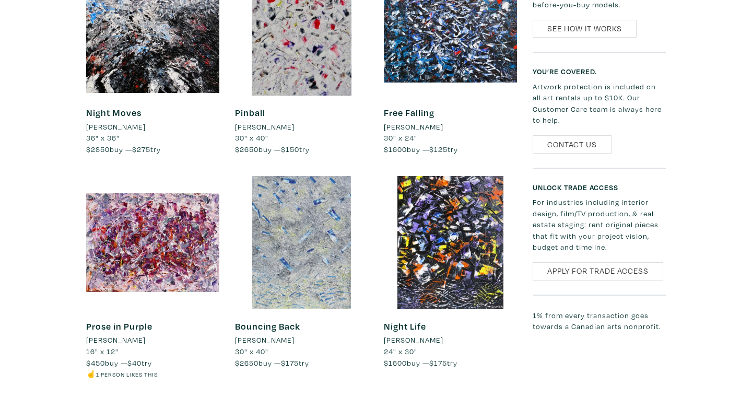
click at [270, 278] on div at bounding box center [301, 242] width 133 height 133
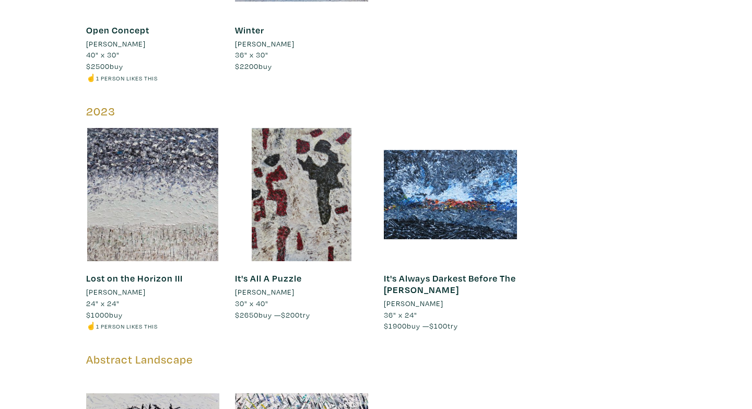
scroll to position [3159, 0]
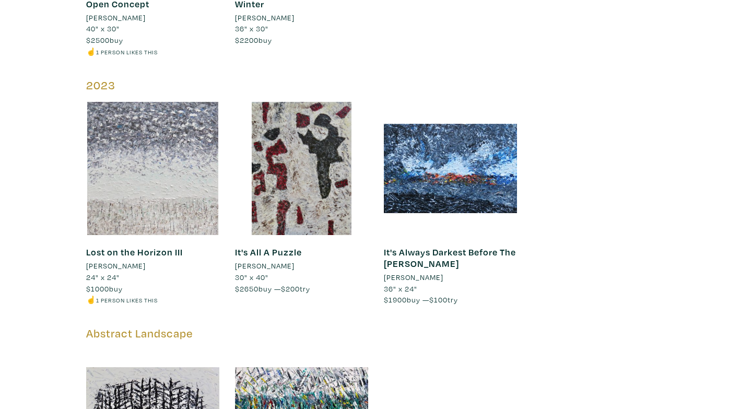
click at [172, 193] on div at bounding box center [152, 168] width 133 height 133
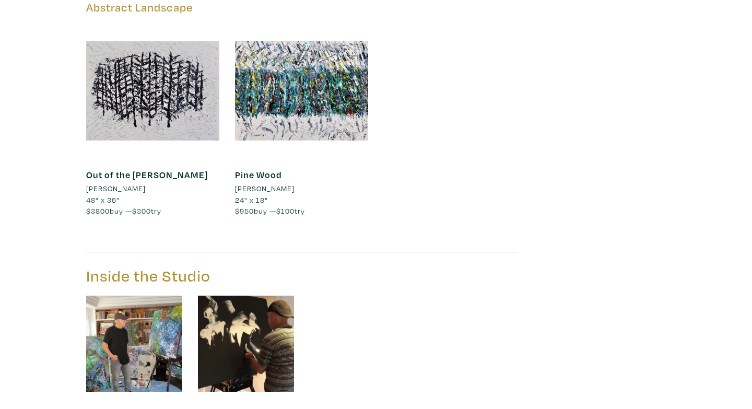
scroll to position [3486, 0]
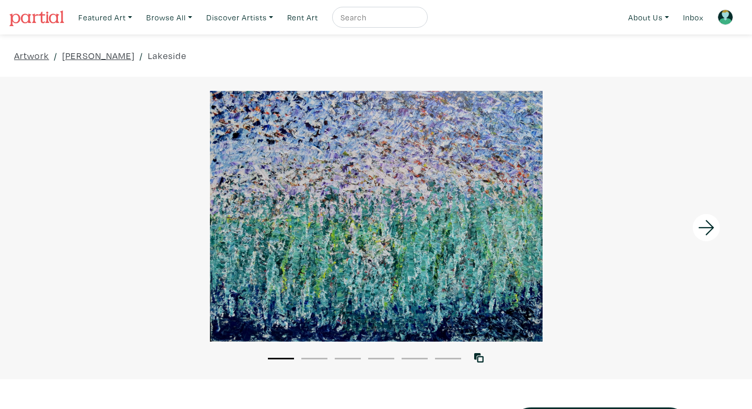
click at [705, 237] on icon at bounding box center [706, 228] width 35 height 28
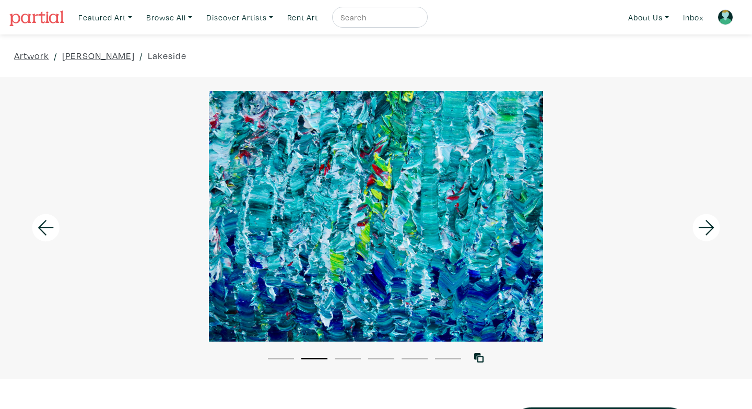
click at [706, 239] on icon at bounding box center [706, 228] width 35 height 28
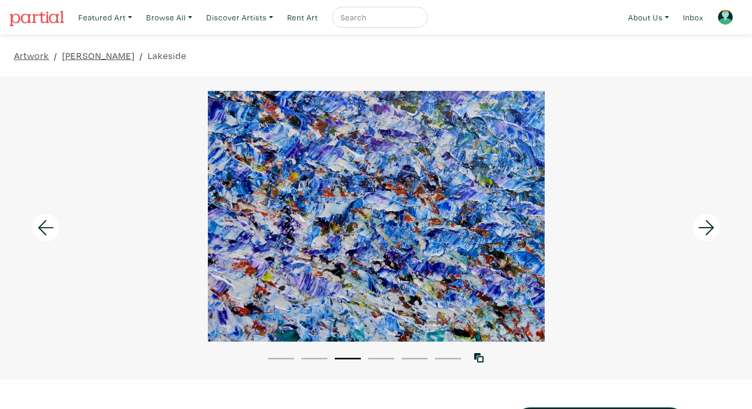
click at [706, 239] on icon at bounding box center [706, 228] width 35 height 28
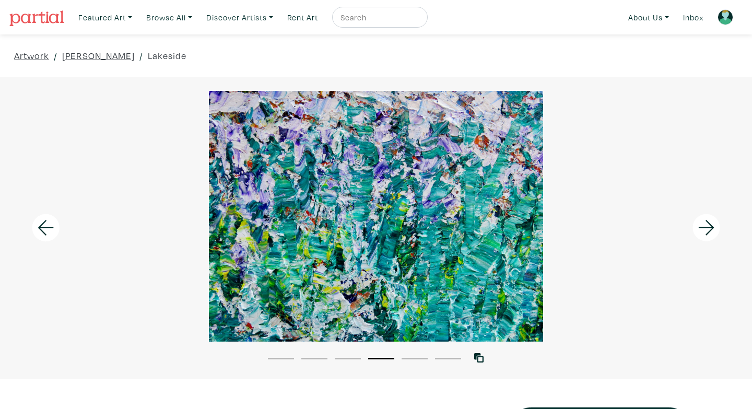
click at [706, 239] on icon at bounding box center [706, 228] width 35 height 28
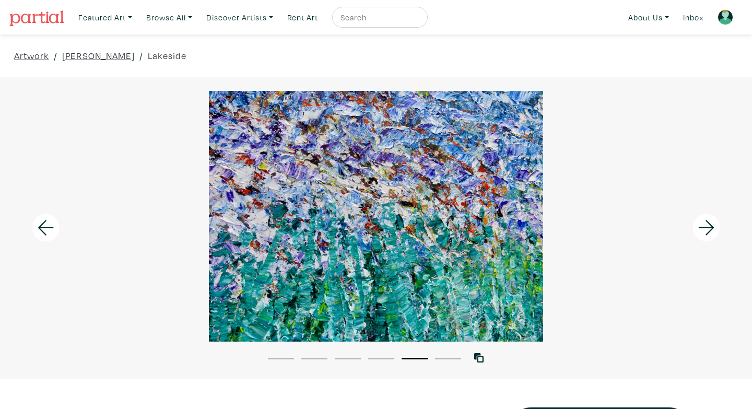
click at [706, 239] on icon at bounding box center [706, 228] width 35 height 28
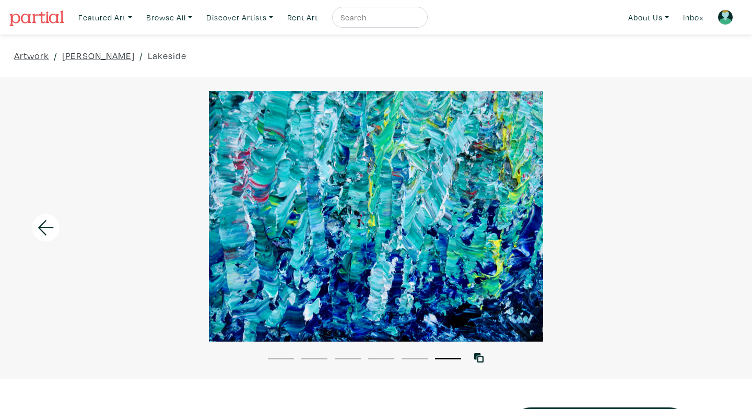
click at [706, 239] on div at bounding box center [376, 216] width 752 height 251
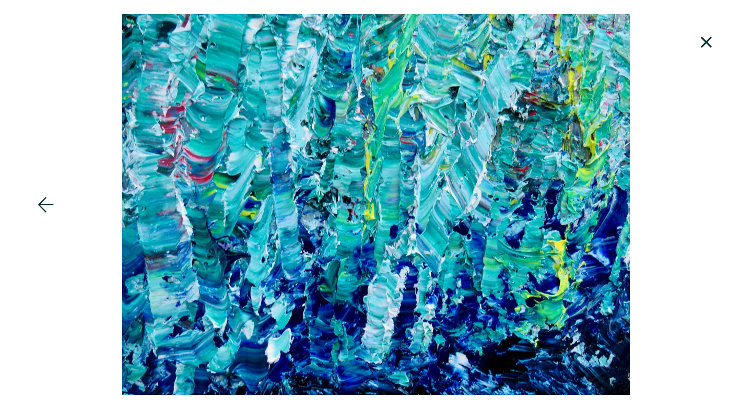
click at [704, 46] on icon at bounding box center [706, 42] width 35 height 28
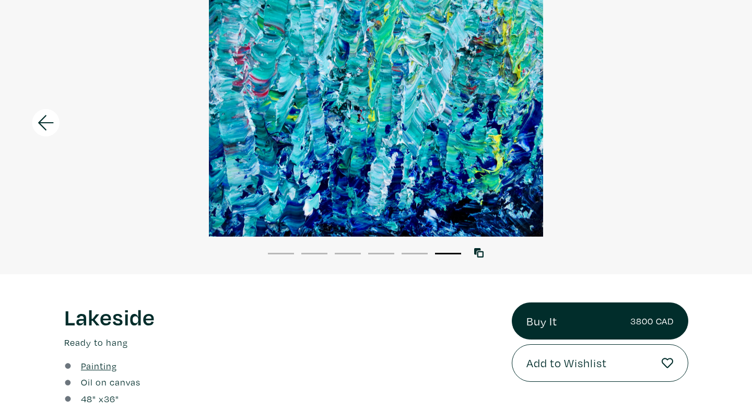
scroll to position [108, 0]
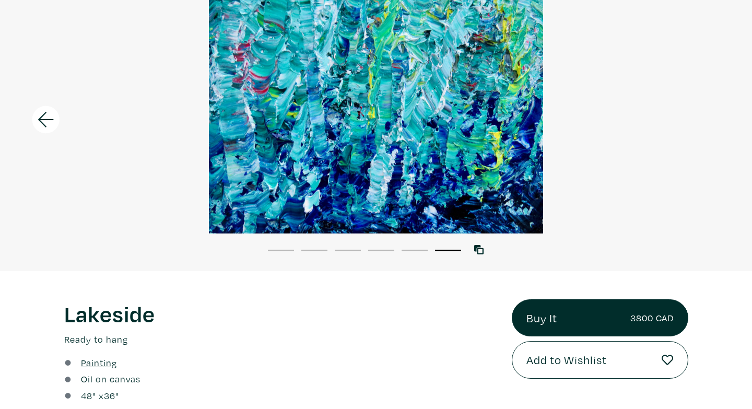
click at [277, 250] on button "1" at bounding box center [281, 251] width 26 height 2
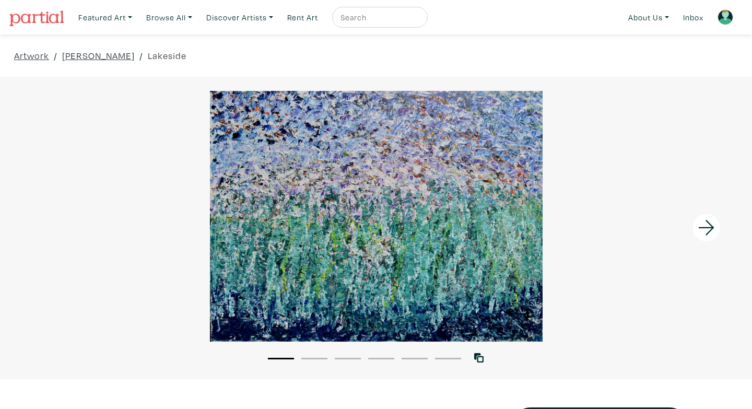
scroll to position [7, 0]
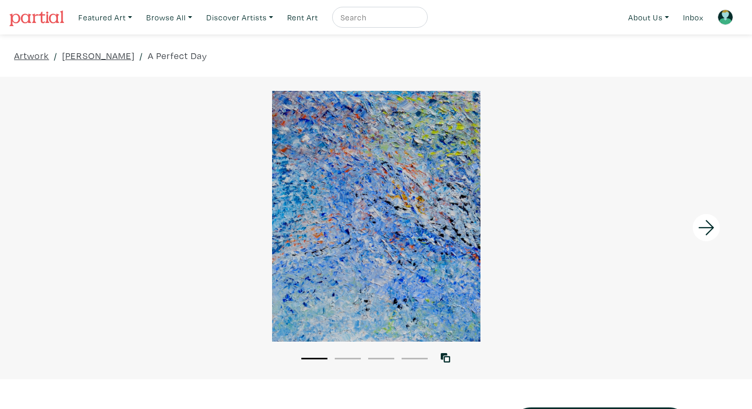
click at [698, 226] on icon at bounding box center [706, 228] width 35 height 28
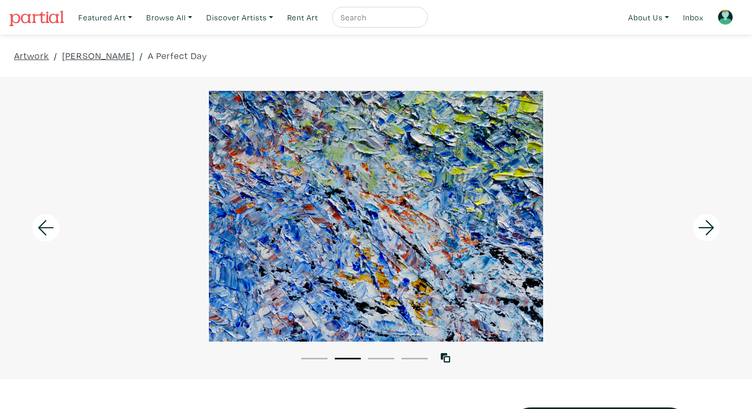
click at [698, 227] on icon at bounding box center [706, 228] width 35 height 28
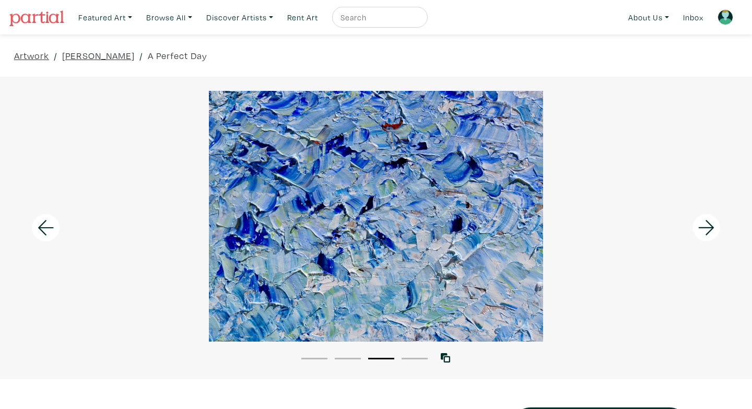
click at [698, 227] on icon at bounding box center [706, 228] width 35 height 28
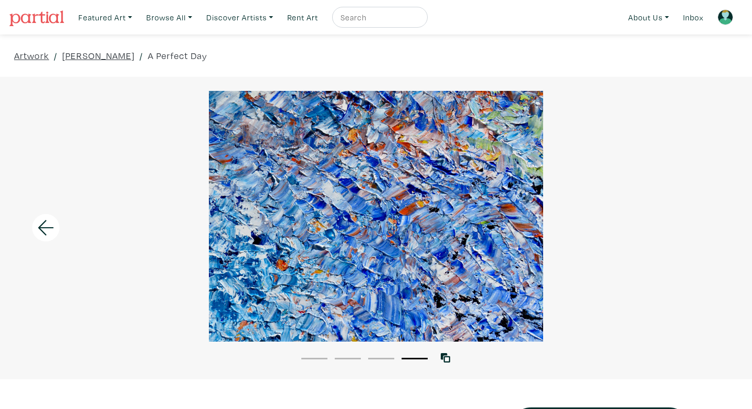
click at [698, 227] on div at bounding box center [376, 216] width 752 height 251
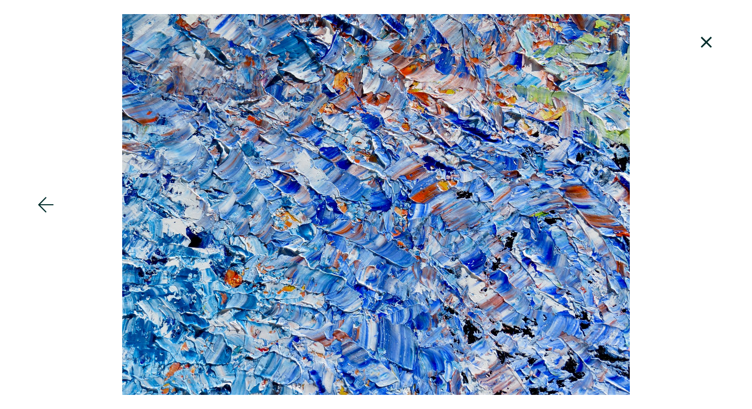
click at [719, 38] on icon at bounding box center [706, 42] width 35 height 28
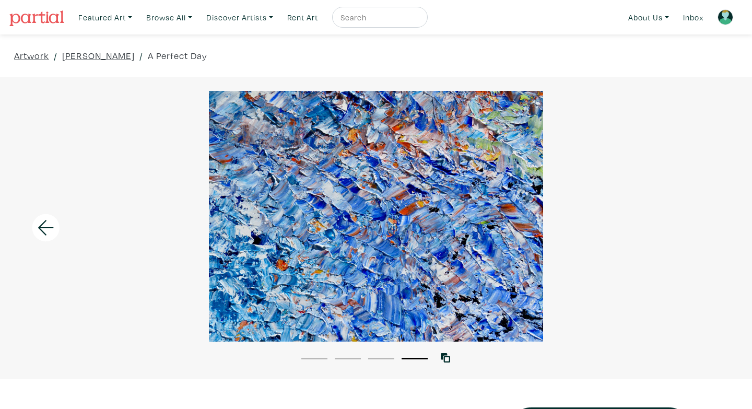
click at [311, 349] on div "1 2 3 4" at bounding box center [376, 352] width 752 height 23
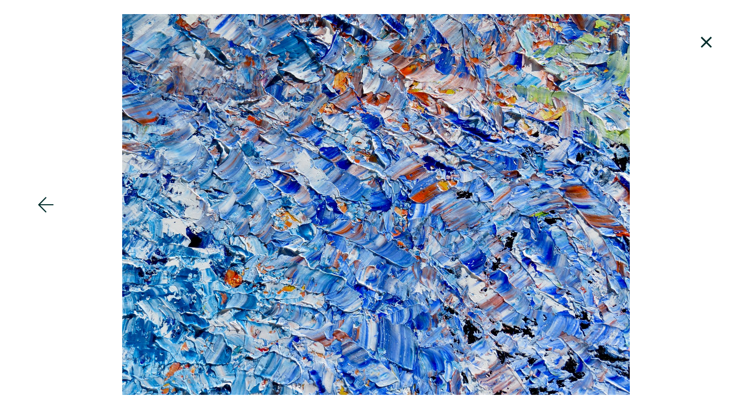
click at [717, 41] on icon at bounding box center [706, 42] width 35 height 28
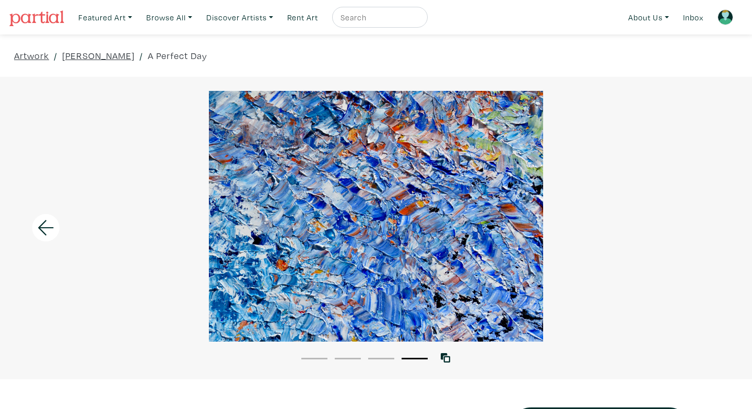
click at [316, 359] on li "1" at bounding box center [314, 357] width 26 height 10
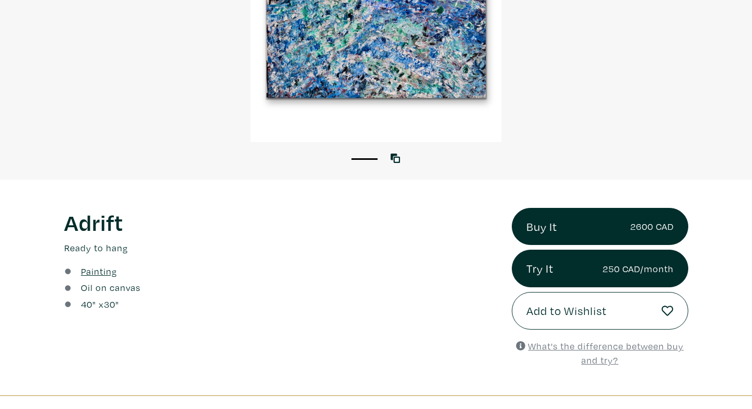
scroll to position [200, 0]
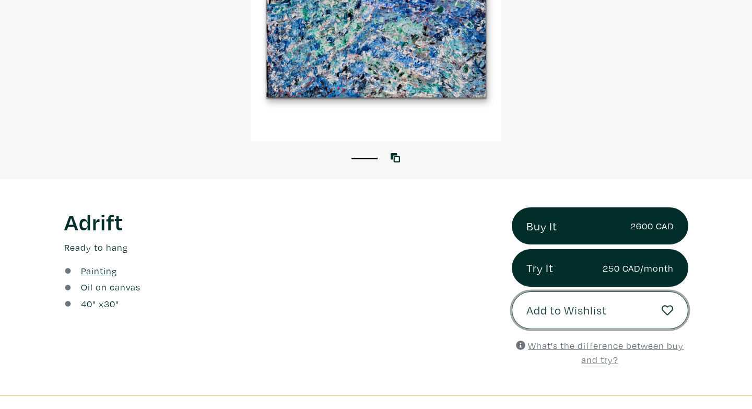
click at [529, 327] on button "Add to Wishlist" at bounding box center [600, 310] width 176 height 38
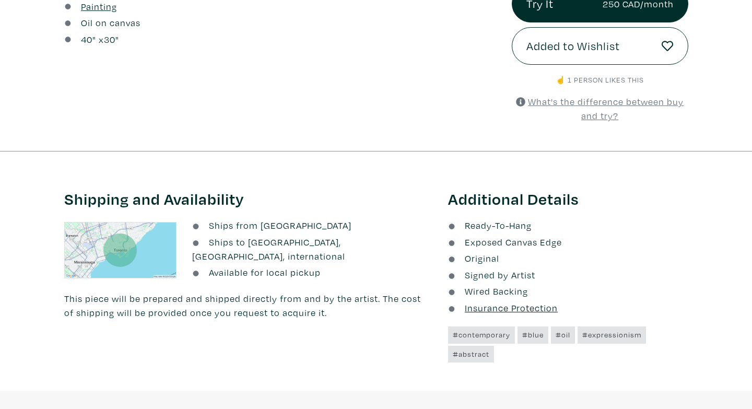
scroll to position [200, 0]
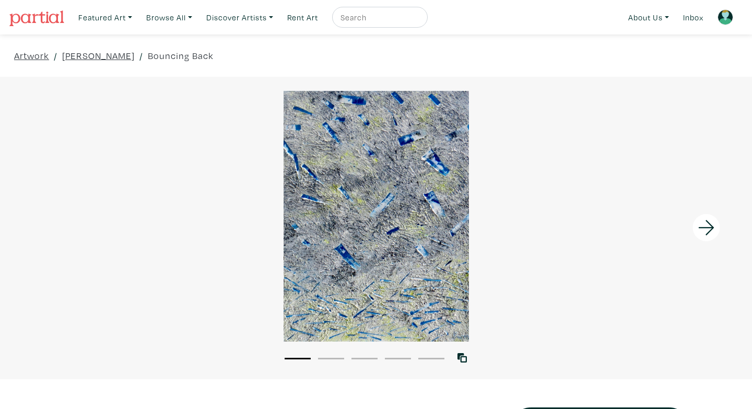
scroll to position [5, 0]
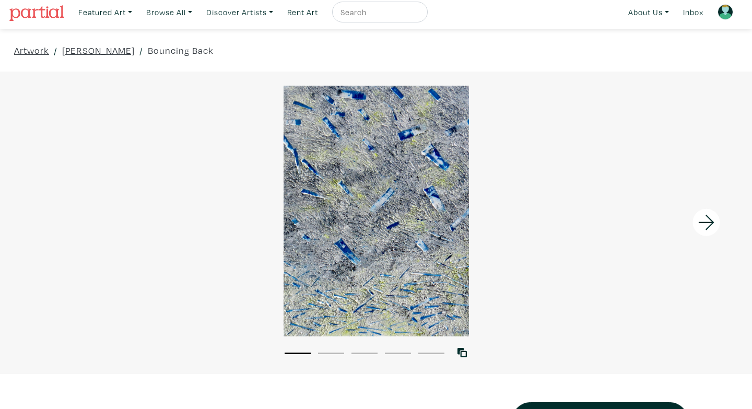
click at [702, 239] on div at bounding box center [658, 223] width 188 height 302
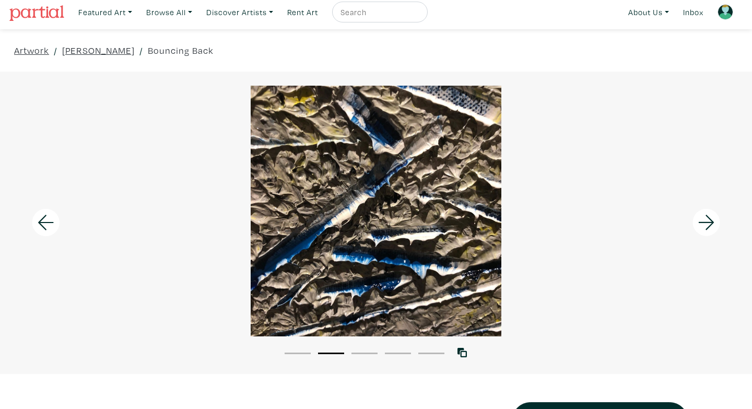
click at [702, 239] on div at bounding box center [658, 223] width 188 height 302
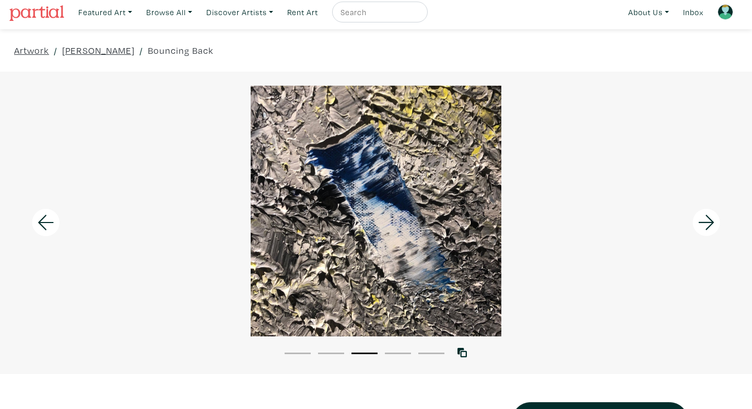
click at [702, 239] on div at bounding box center [658, 223] width 188 height 302
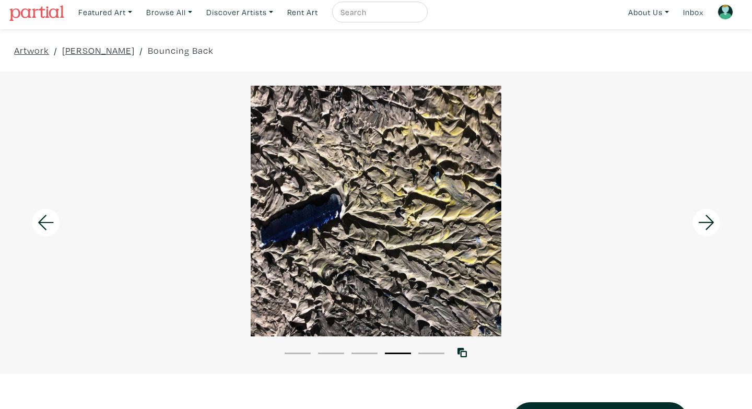
click at [702, 239] on div at bounding box center [658, 223] width 188 height 302
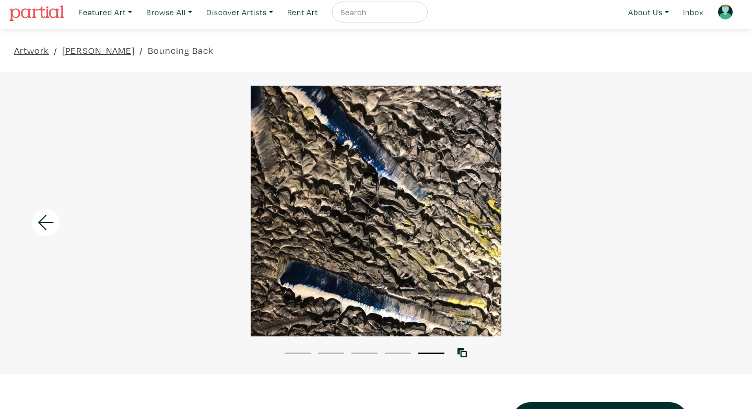
click at [702, 239] on div at bounding box center [376, 211] width 752 height 251
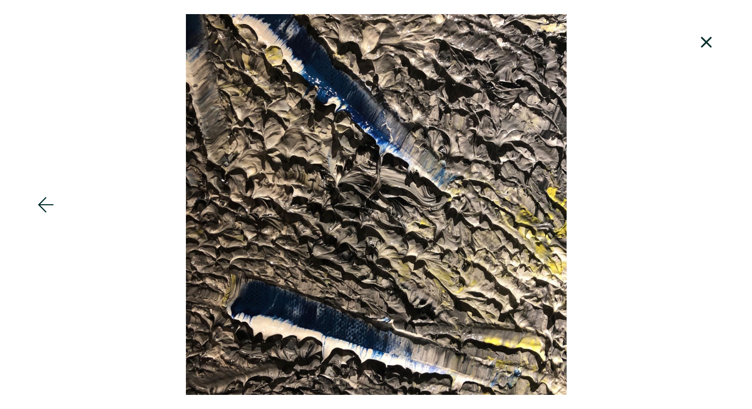
click at [707, 35] on icon at bounding box center [706, 42] width 35 height 28
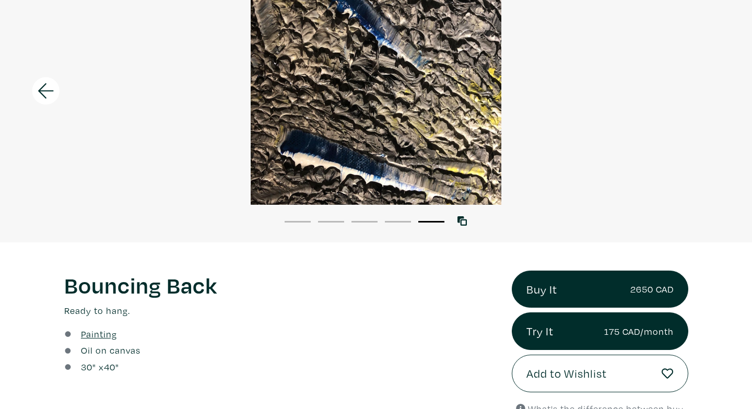
scroll to position [0, 0]
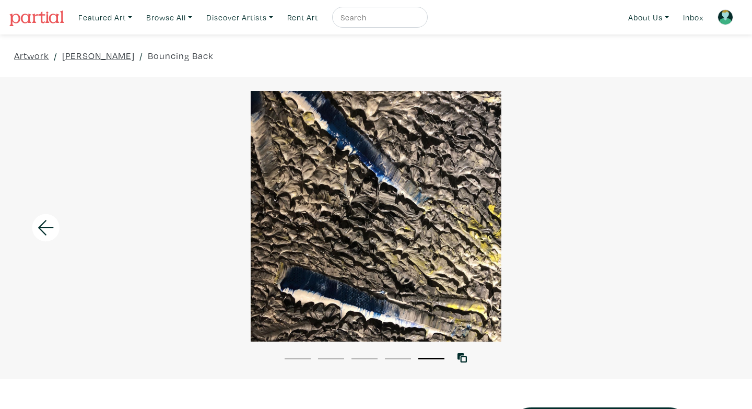
click at [290, 353] on li "1" at bounding box center [298, 357] width 26 height 10
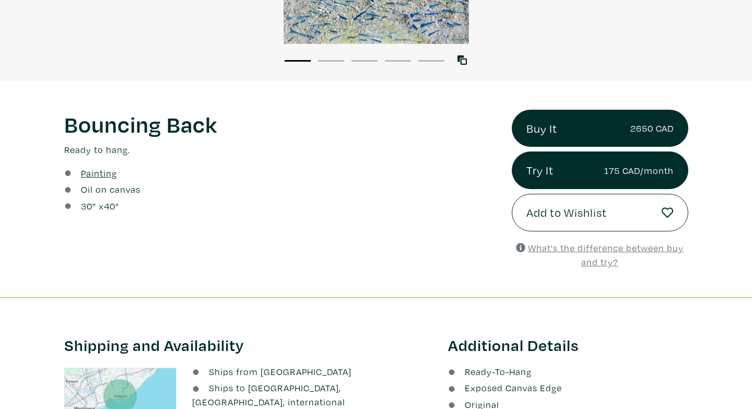
scroll to position [304, 0]
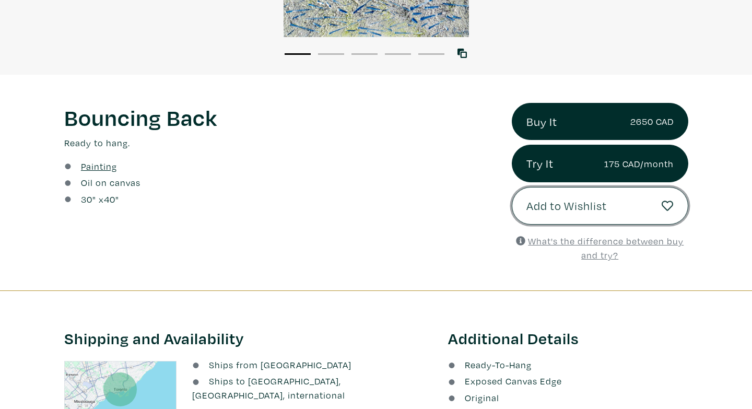
click at [553, 208] on span "Add to Wishlist" at bounding box center [566, 206] width 80 height 18
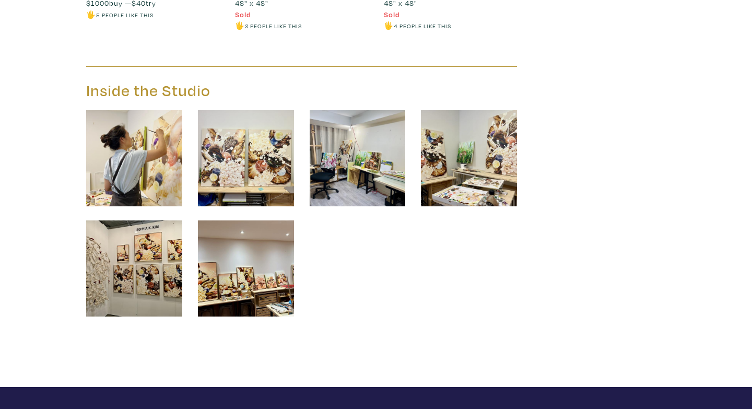
scroll to position [4623, 0]
